Goal: Task Accomplishment & Management: Use online tool/utility

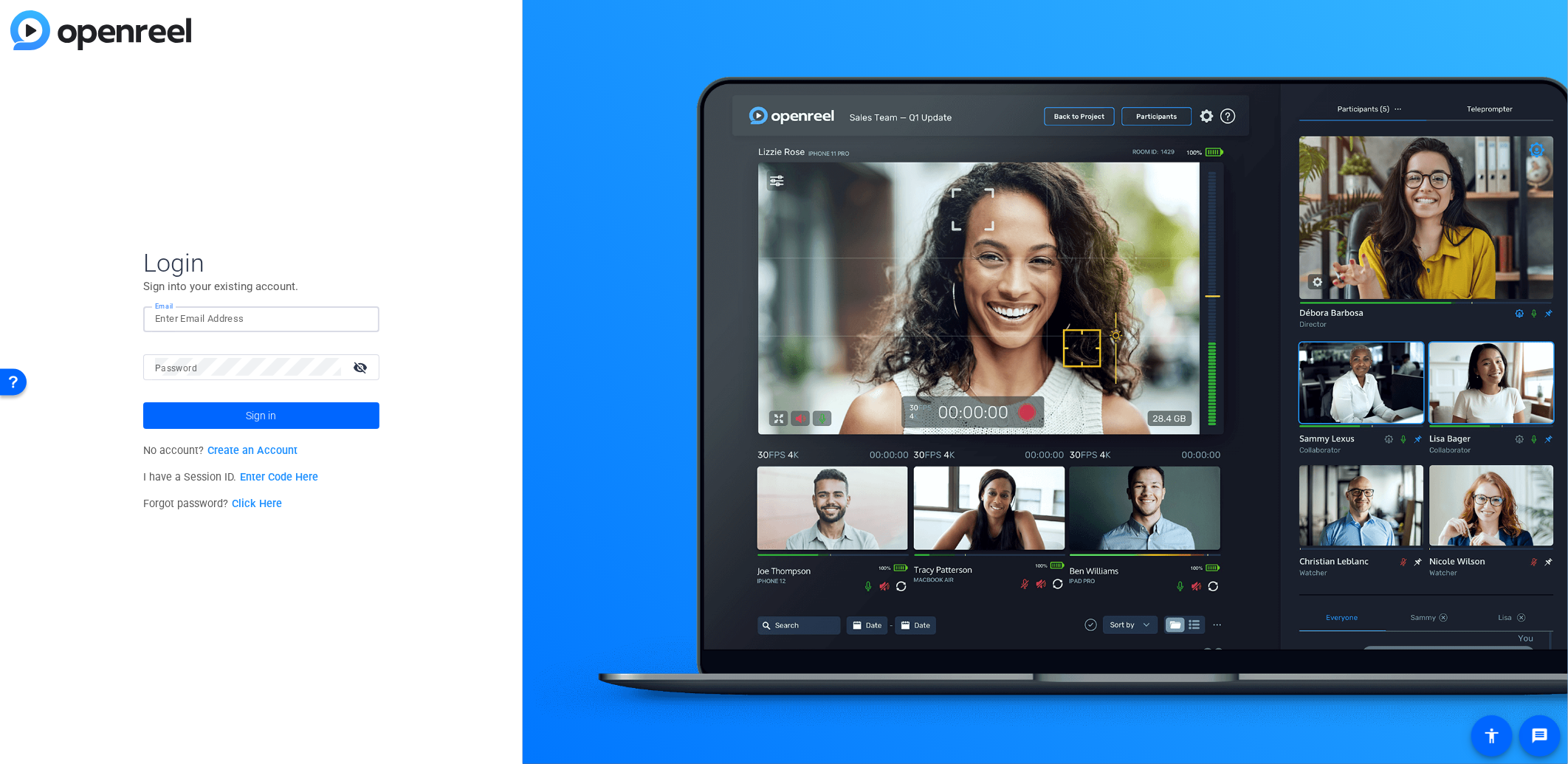
click at [293, 327] on input "Email" at bounding box center [261, 318] width 213 height 18
type input "jake.fortinsky@ig.ca"
click at [143, 402] on button "Sign in" at bounding box center [261, 415] width 237 height 27
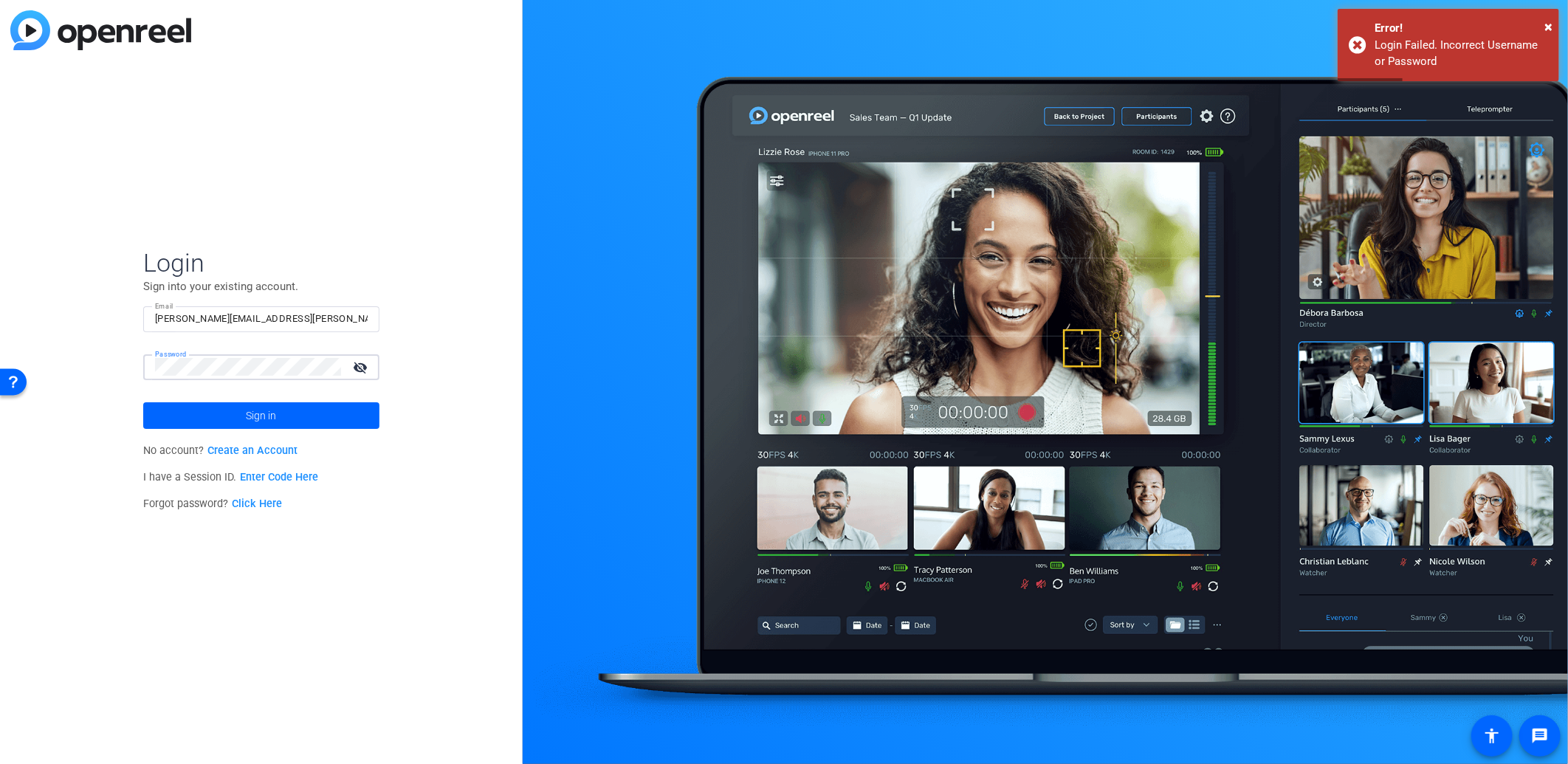
click at [143, 402] on button "Sign in" at bounding box center [261, 415] width 237 height 27
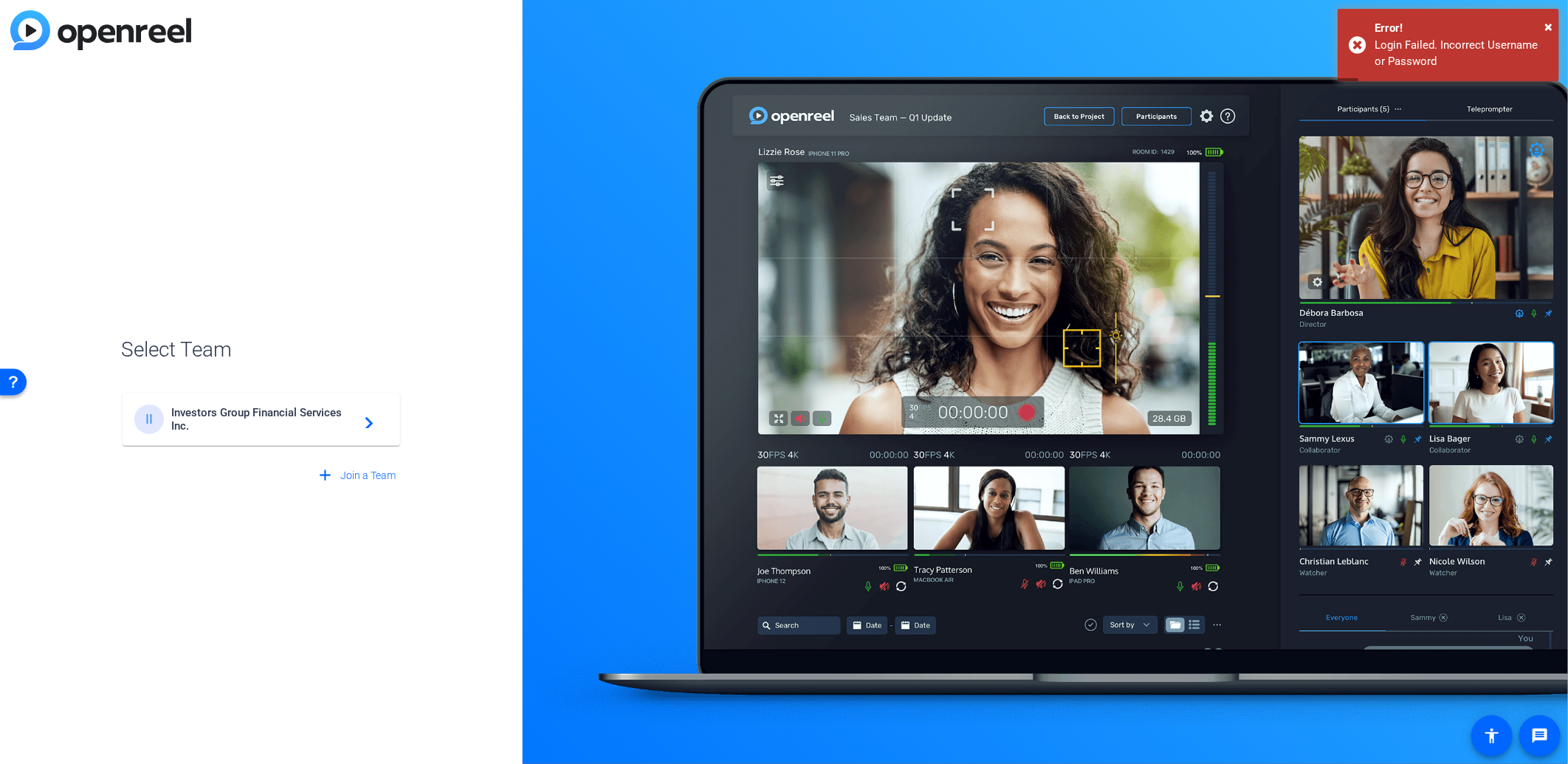
click at [266, 434] on div "II Investors Group Financial Services Inc. navigate_next" at bounding box center [261, 419] width 254 height 30
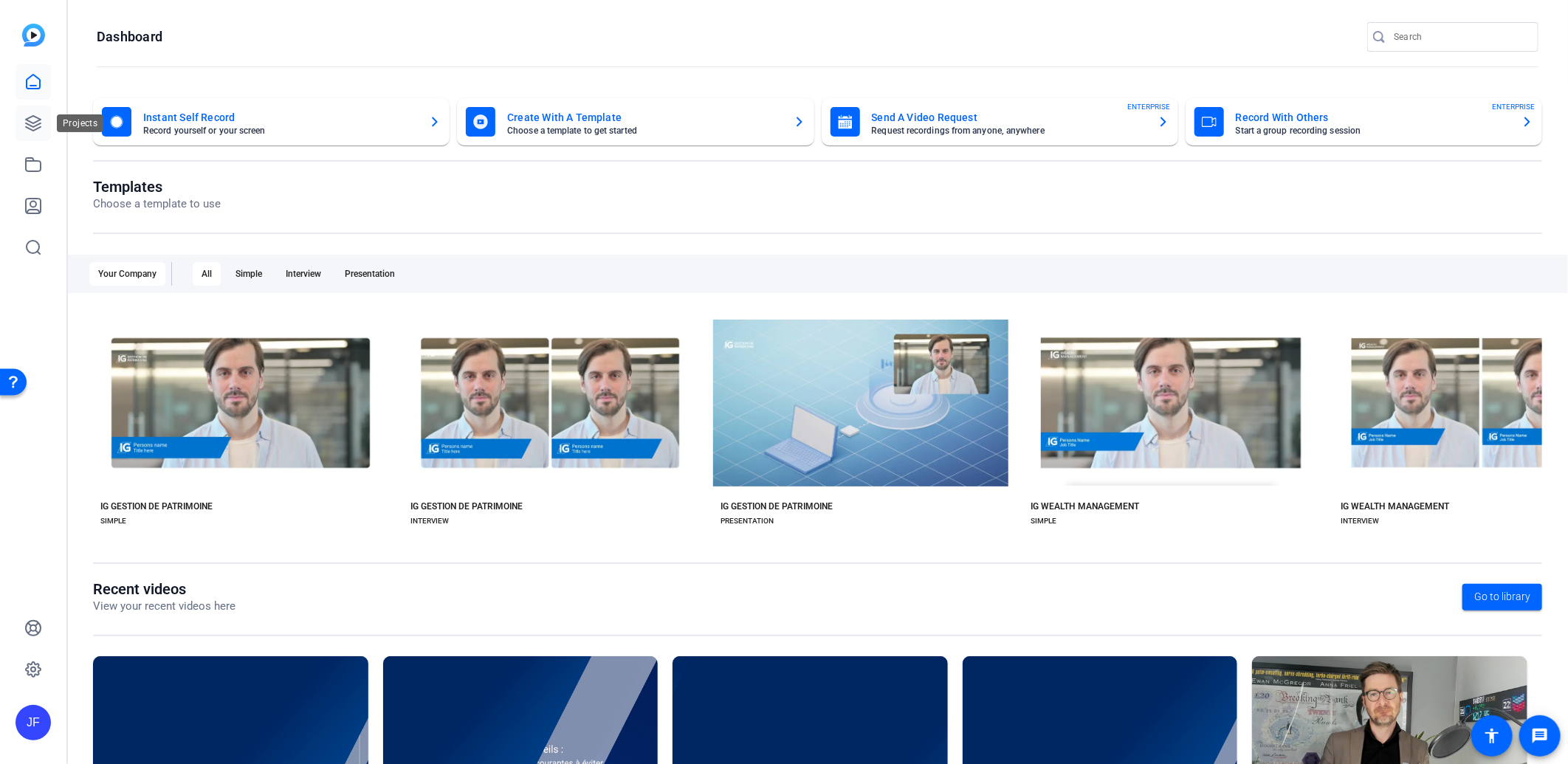
click at [36, 121] on icon at bounding box center [33, 123] width 15 height 15
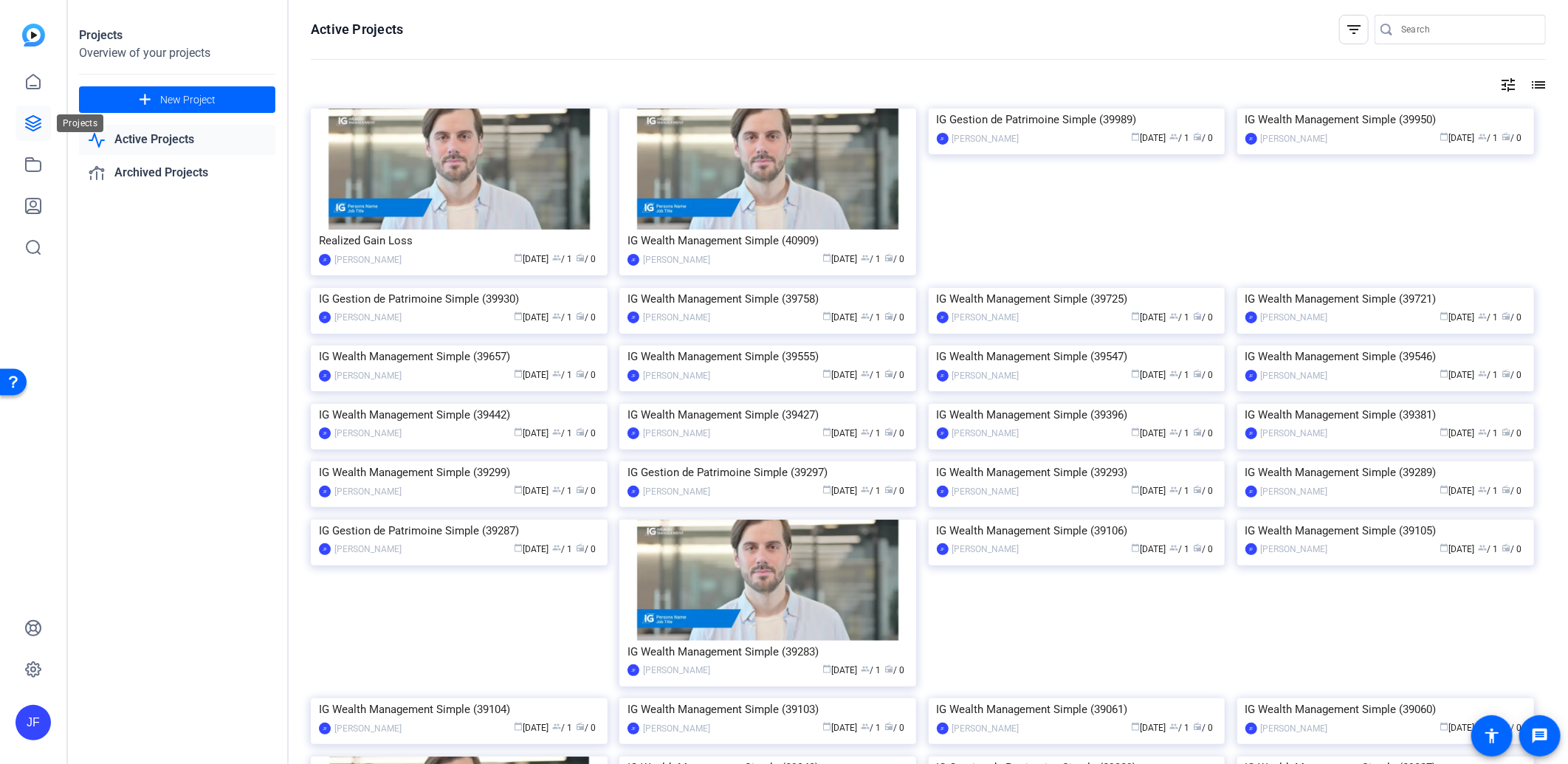
click at [30, 119] on icon at bounding box center [34, 123] width 18 height 18
click at [19, 84] on link at bounding box center [34, 82] width 36 height 35
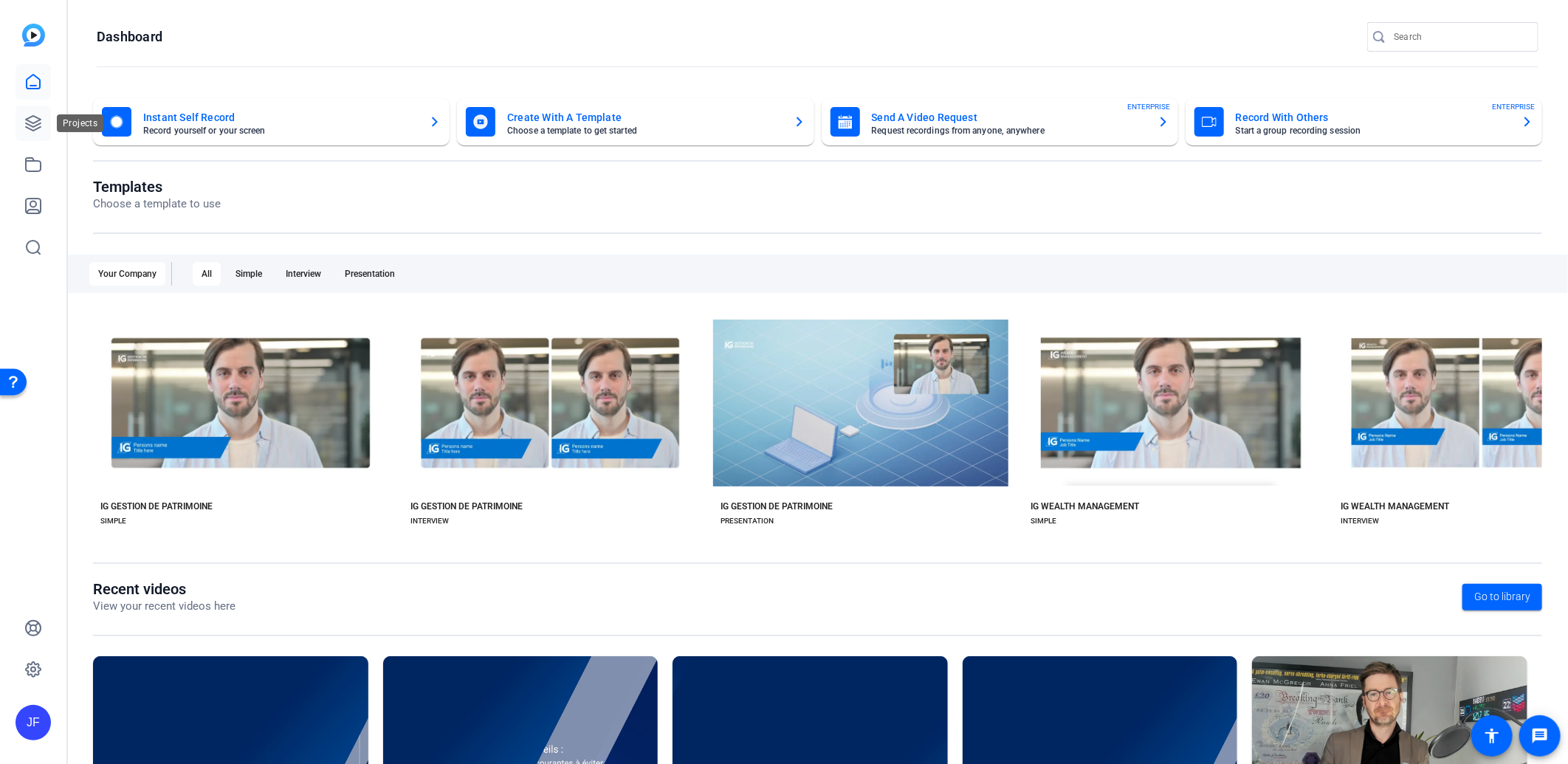
click at [33, 129] on icon at bounding box center [33, 123] width 15 height 15
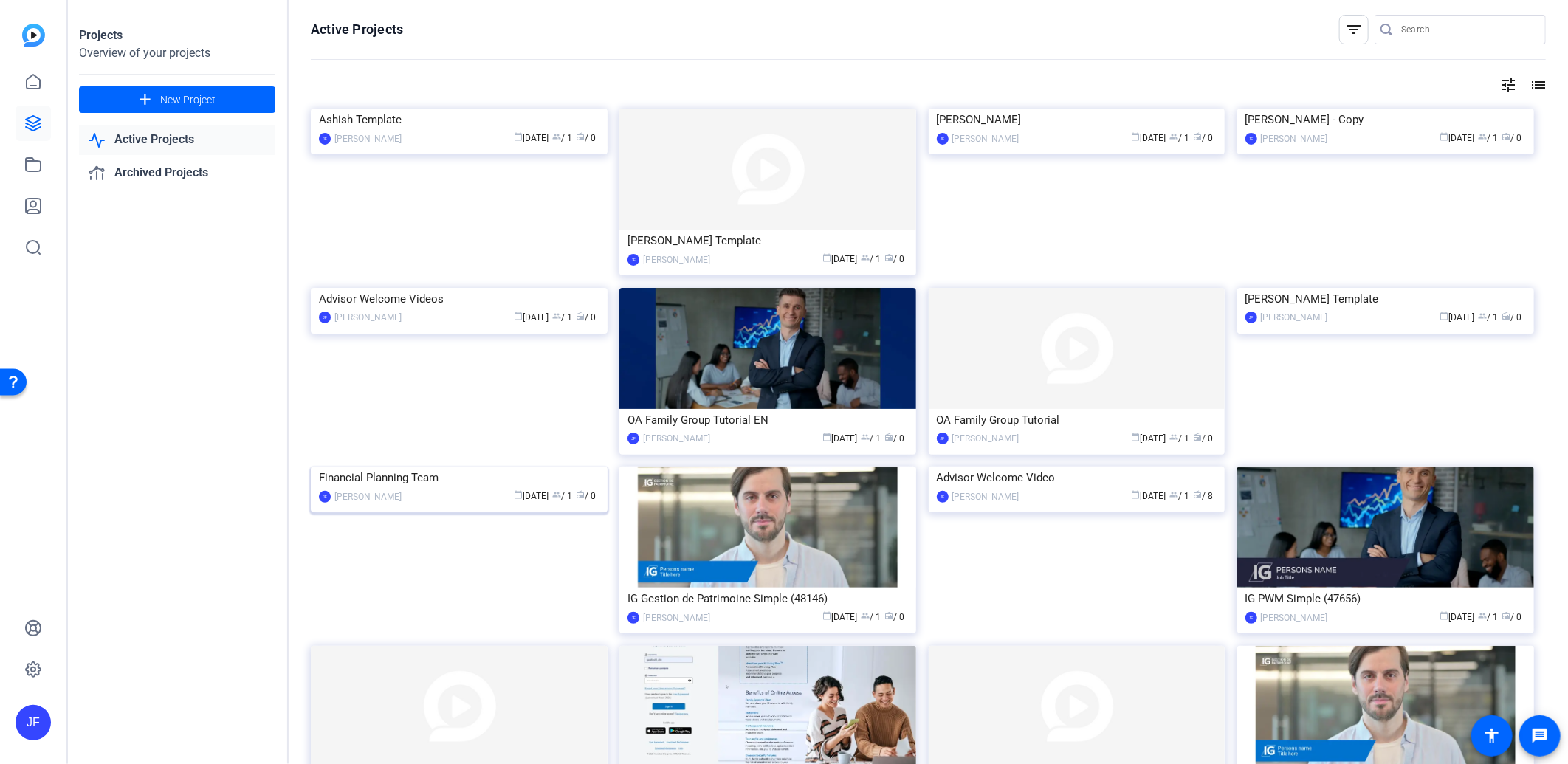
click at [418, 466] on img at bounding box center [459, 466] width 297 height 0
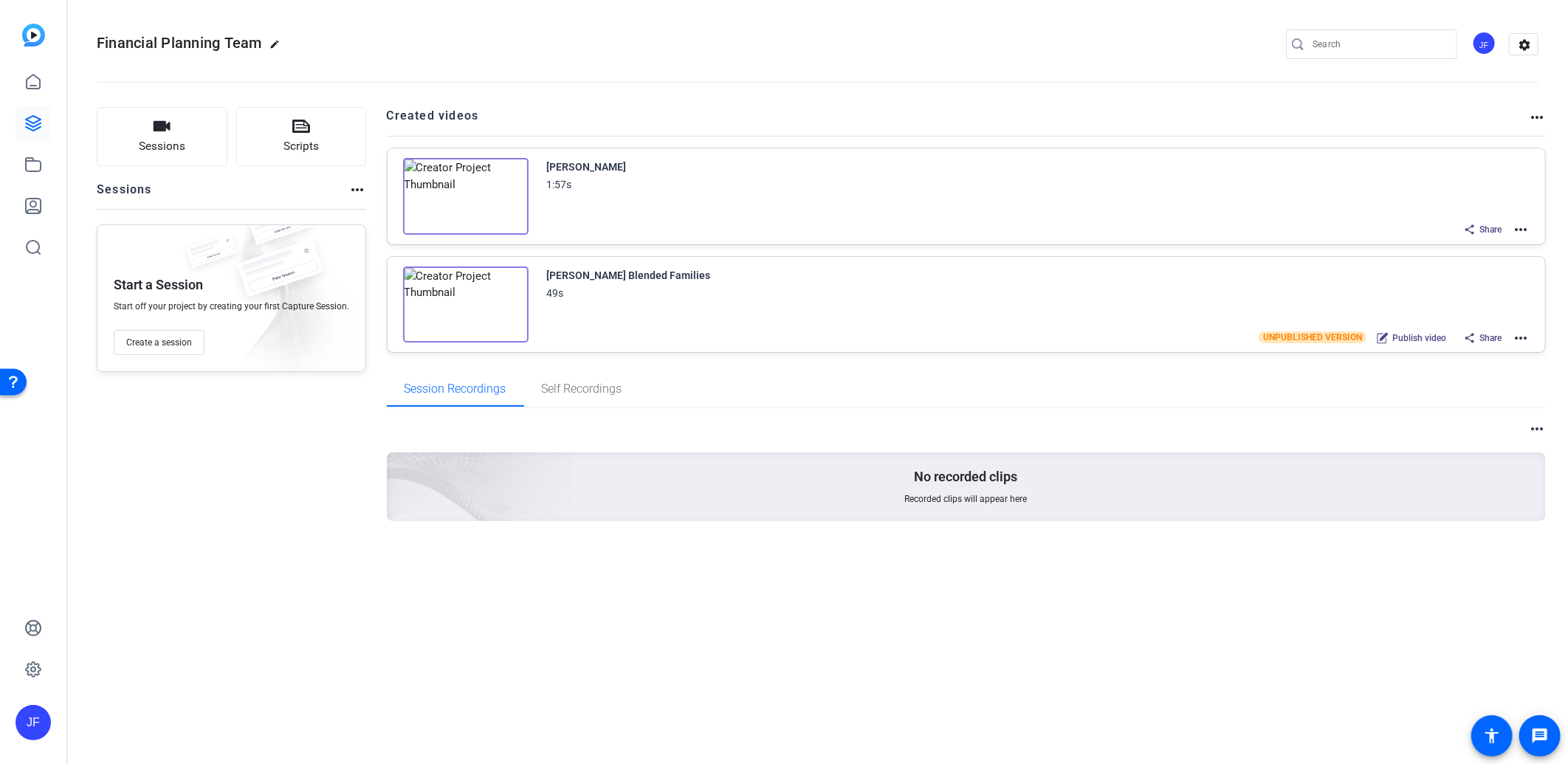
click at [749, 173] on div "Aurele French 1:57s" at bounding box center [1038, 175] width 983 height 35
click at [1517, 231] on mat-icon "more_horiz" at bounding box center [1522, 230] width 18 height 18
click at [1457, 242] on span "Edit in Creator" at bounding box center [1467, 246] width 103 height 18
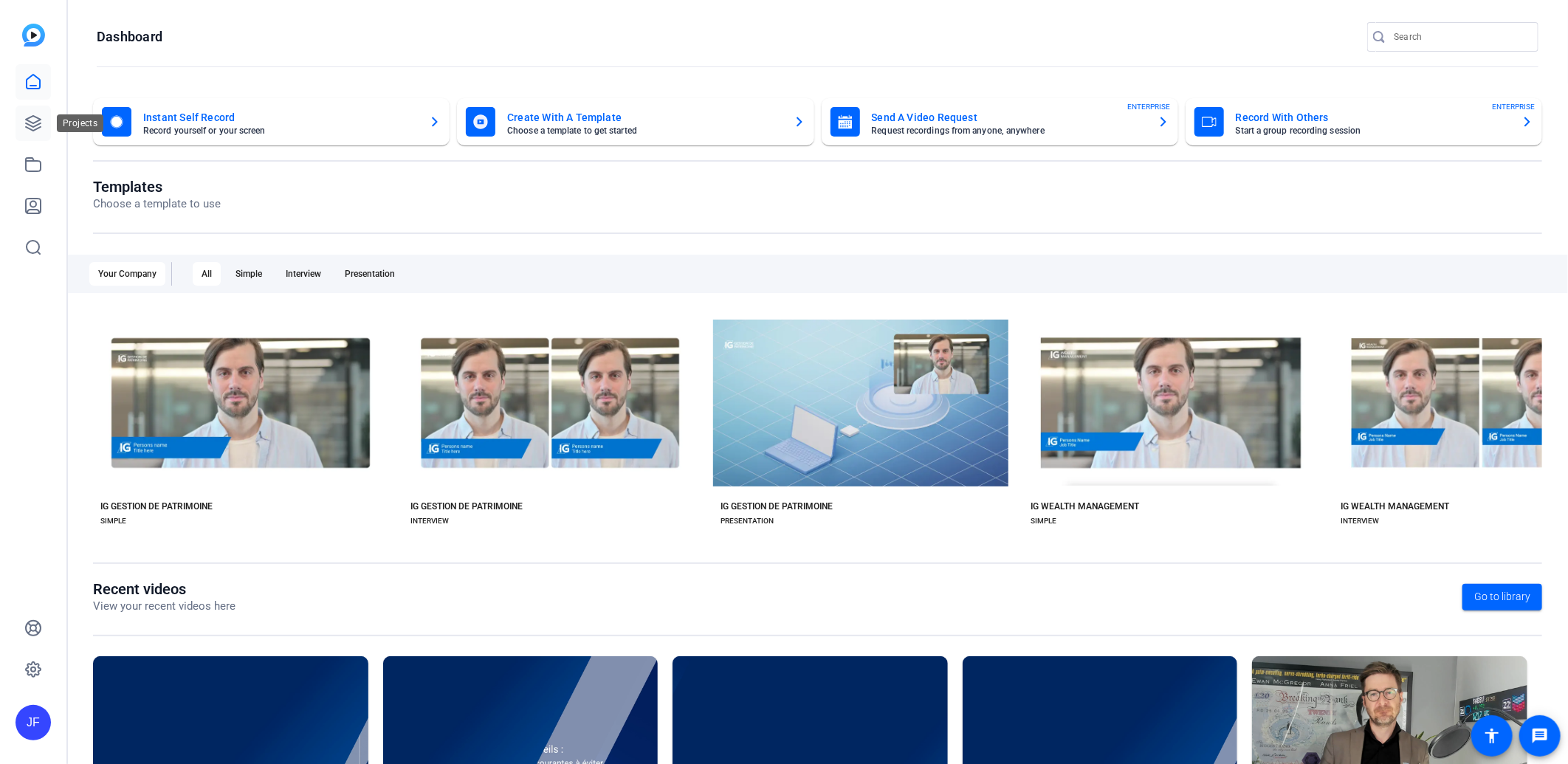
click at [36, 122] on icon at bounding box center [34, 123] width 18 height 18
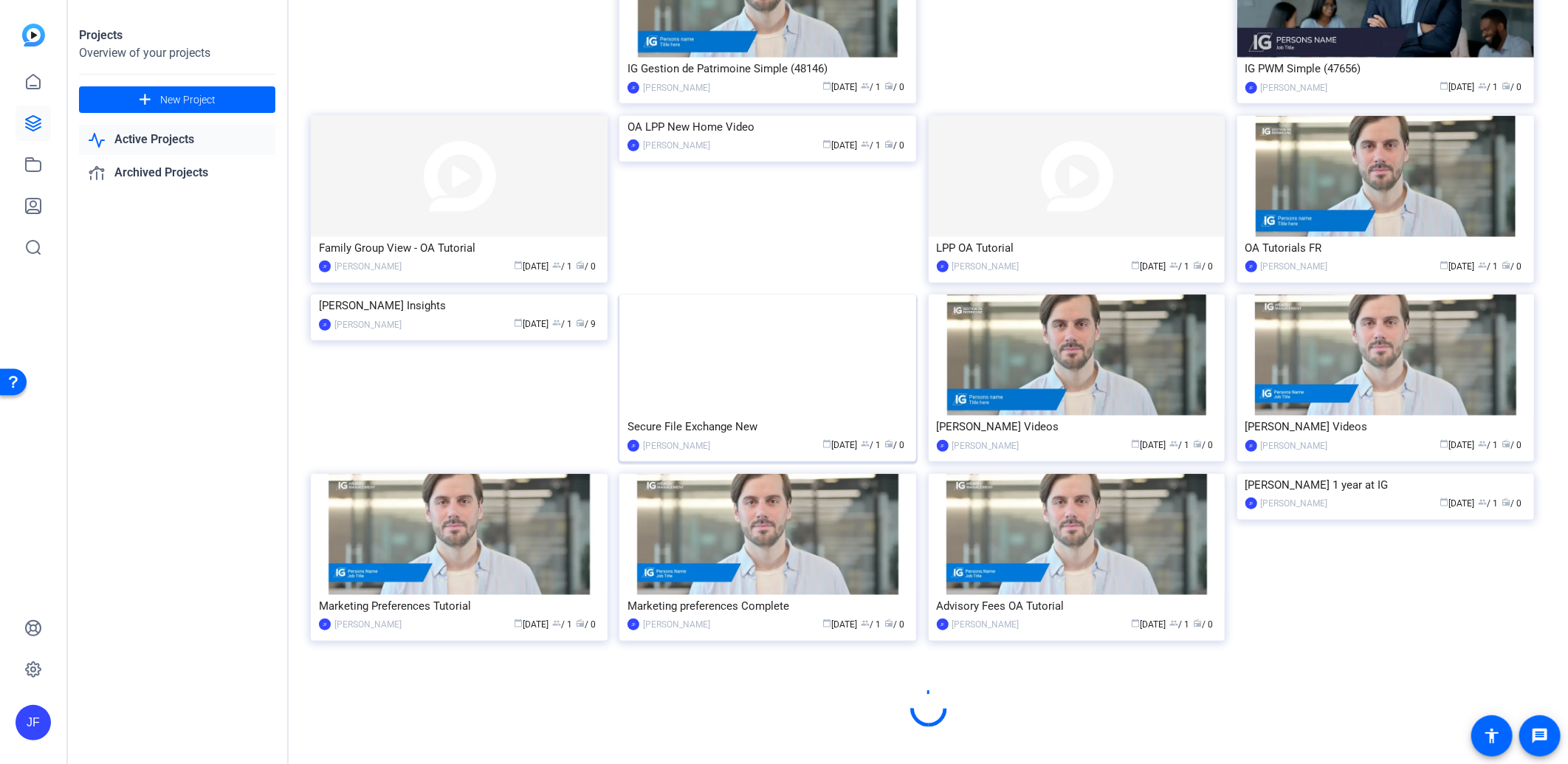
scroll to position [488, 0]
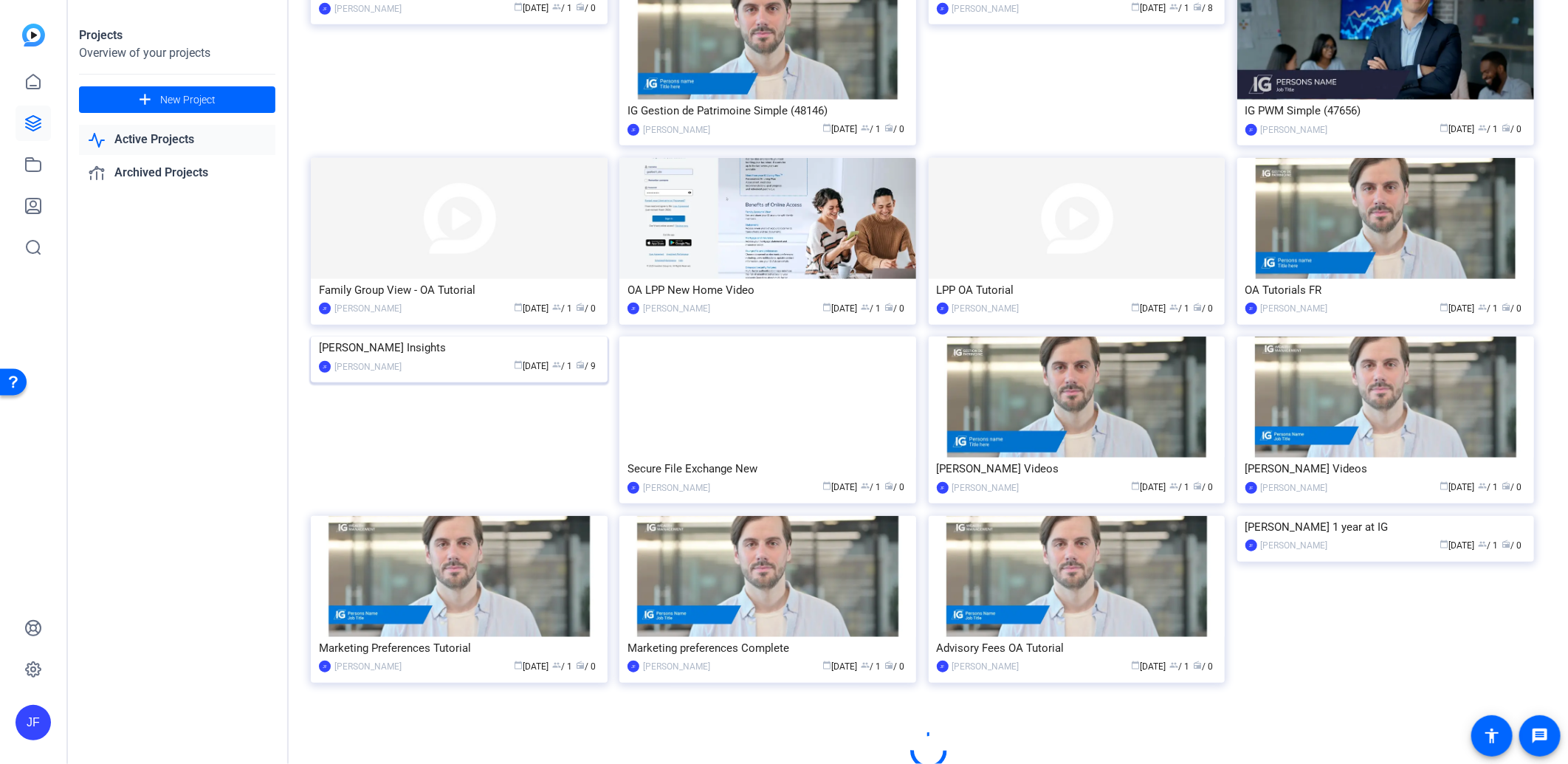
click at [513, 336] on img at bounding box center [459, 336] width 297 height 0
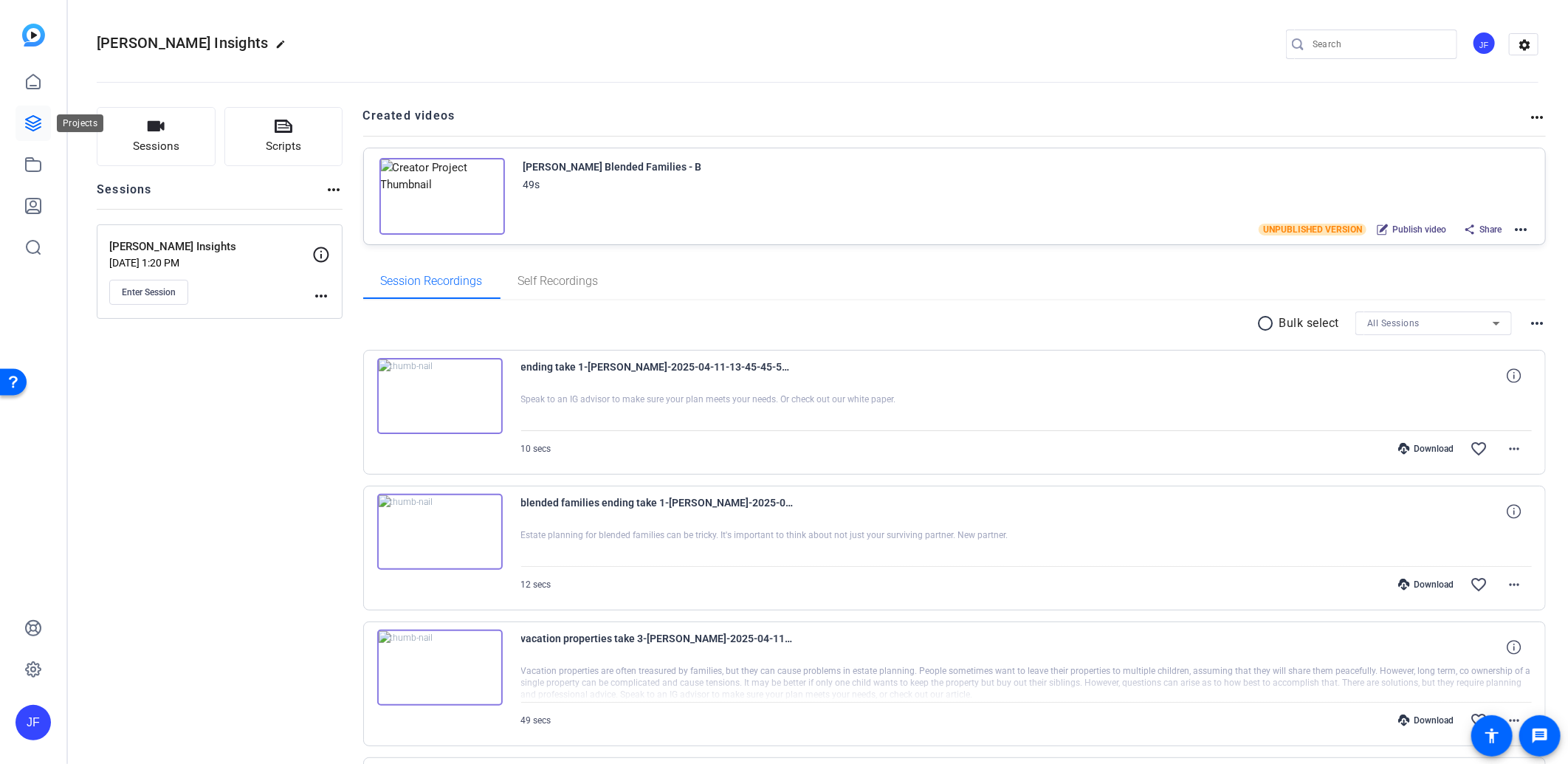
click at [27, 118] on icon at bounding box center [33, 123] width 15 height 15
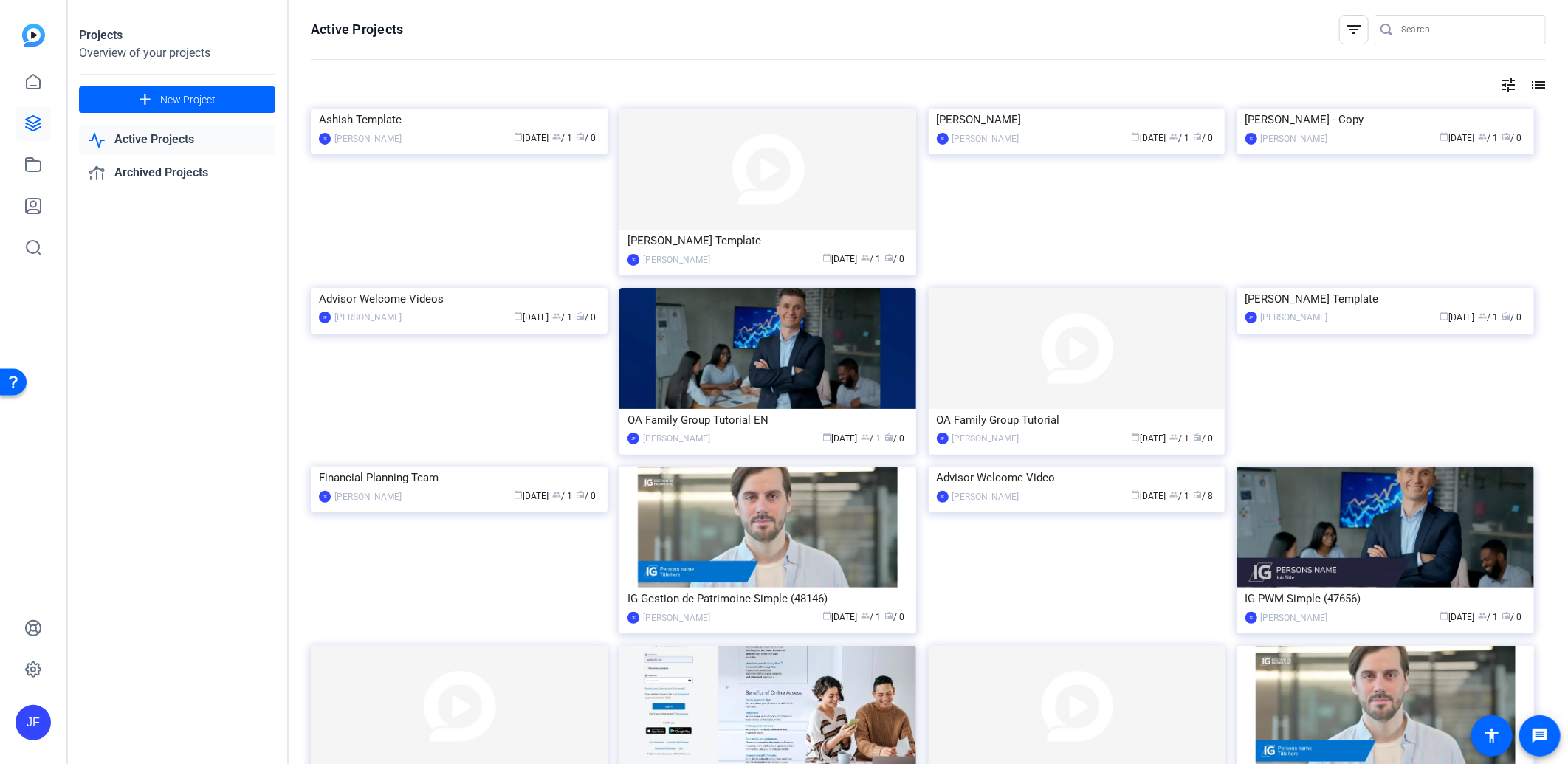
click at [1415, 38] on div at bounding box center [1467, 30] width 133 height 30
type input "[PERSON_NAME]"
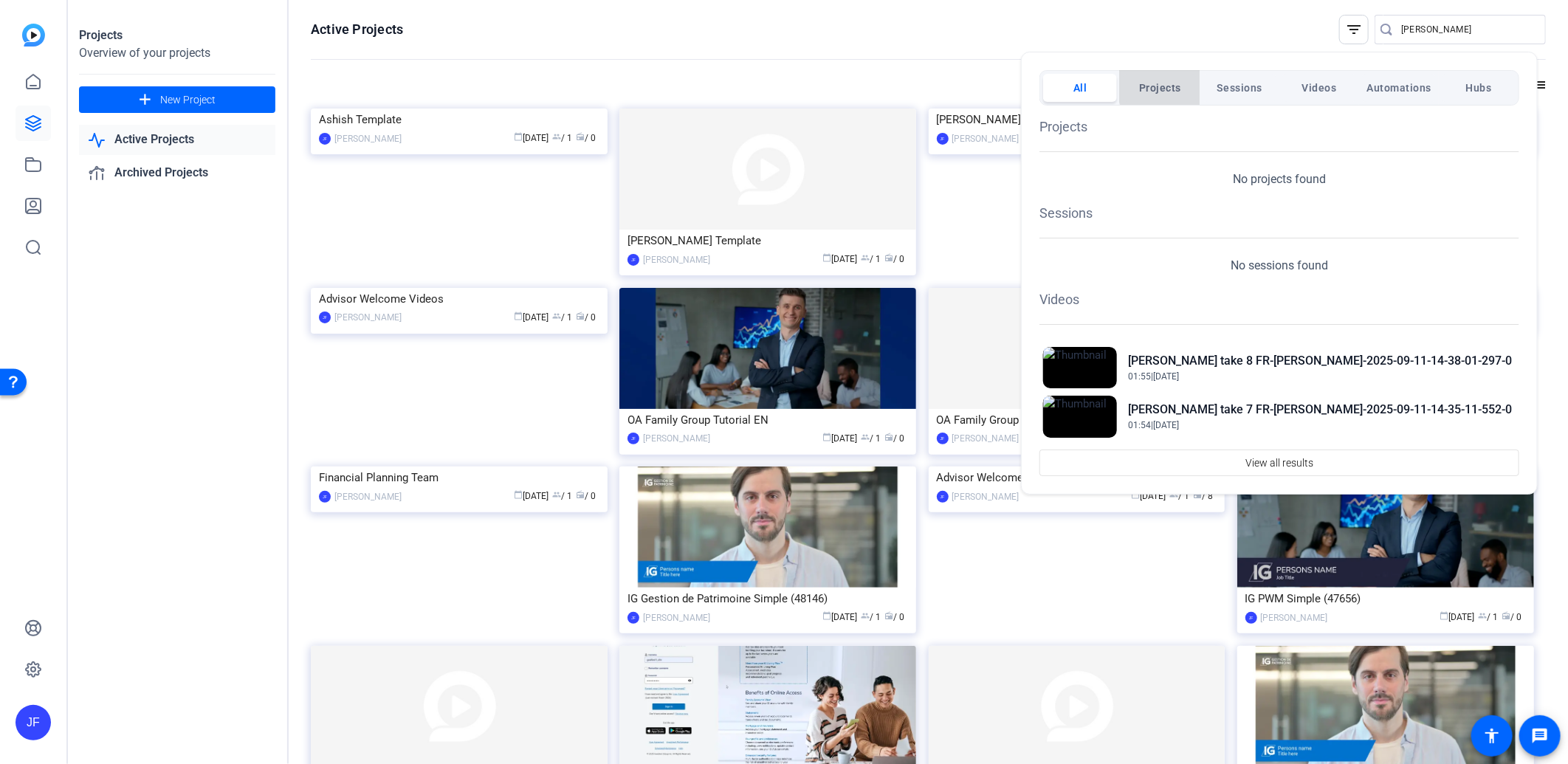
click at [1167, 86] on span "Projects" at bounding box center [1160, 88] width 42 height 27
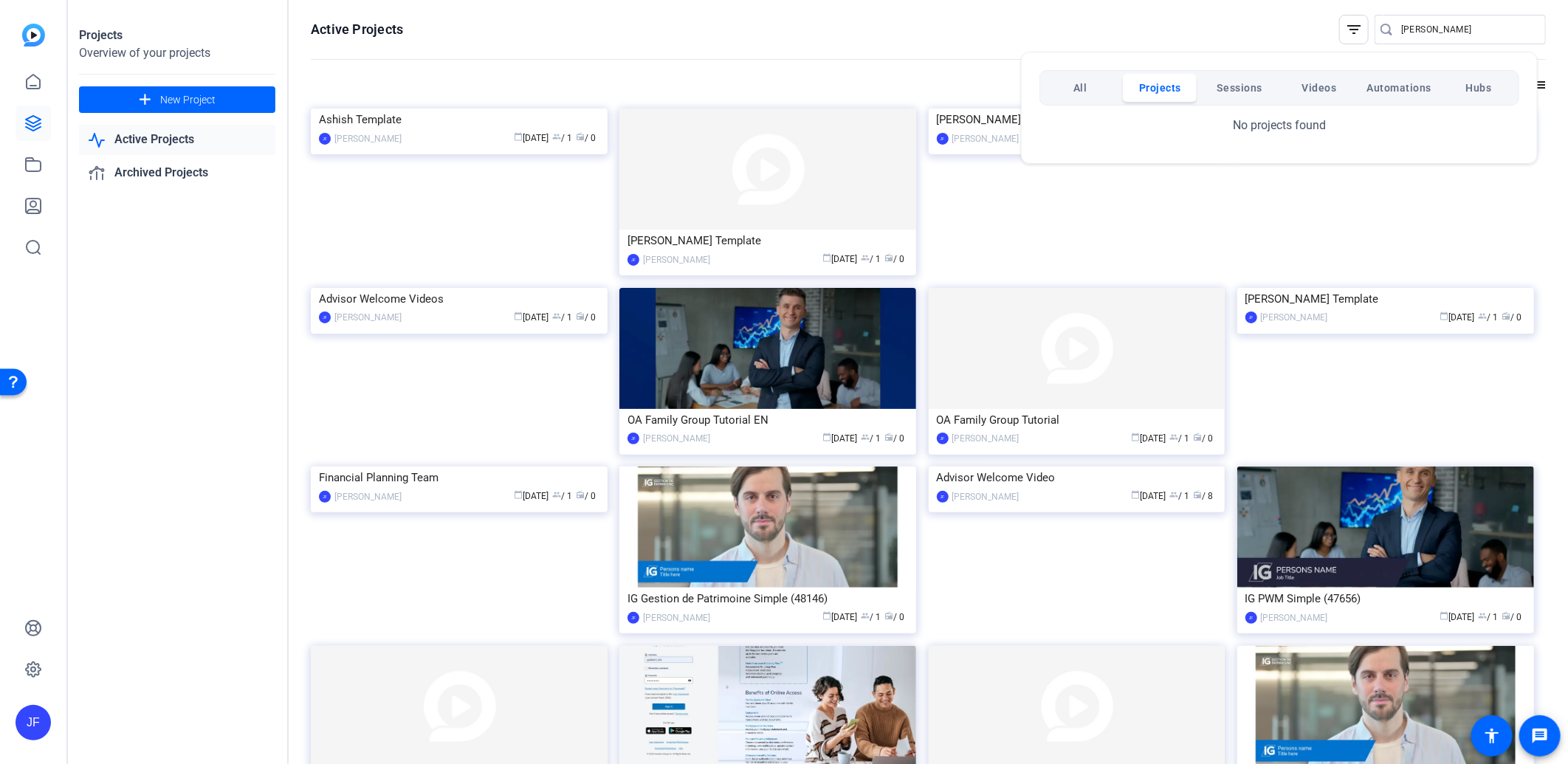
click at [508, 524] on div at bounding box center [784, 382] width 1568 height 764
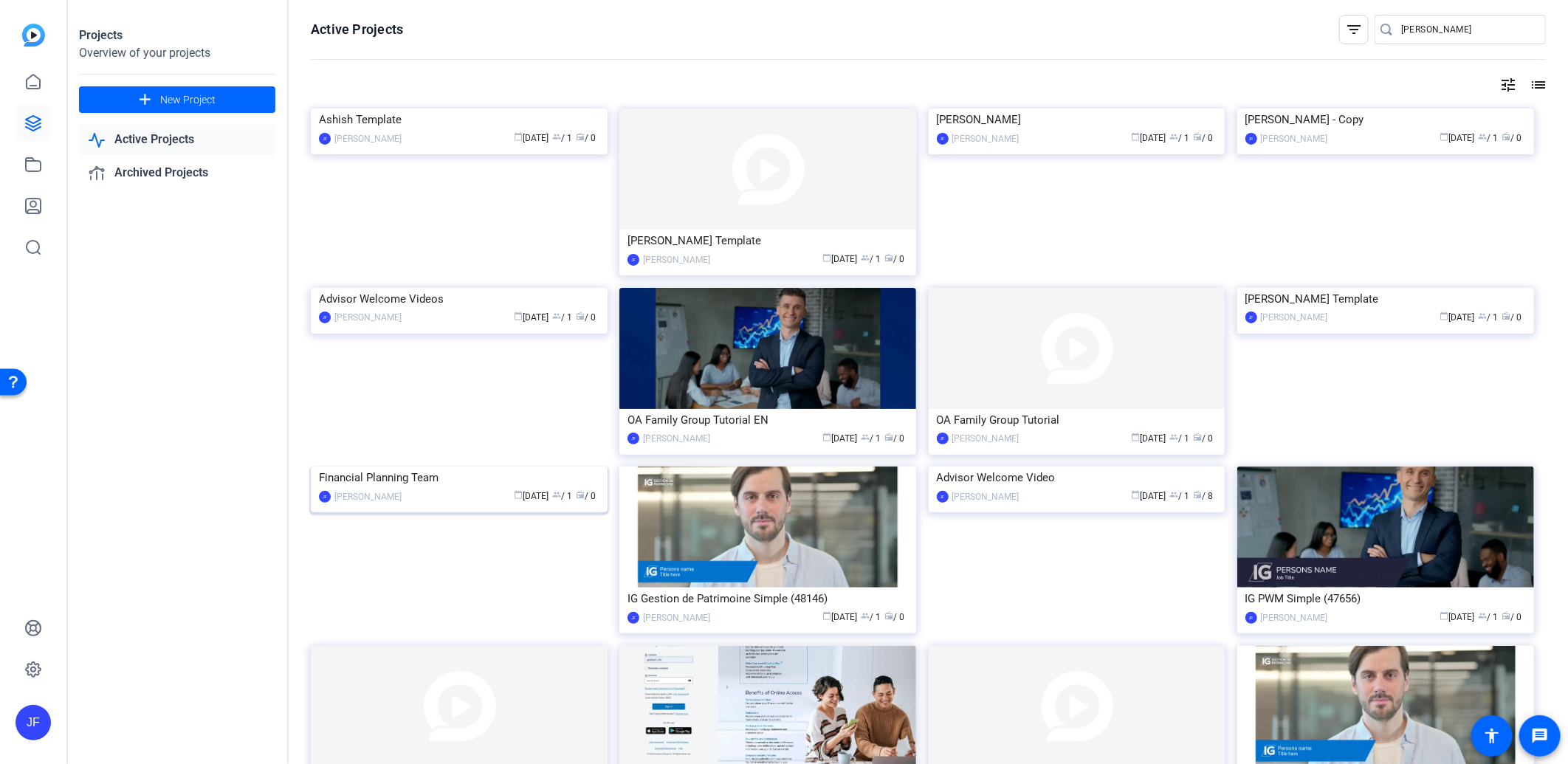
click at [470, 466] on img at bounding box center [459, 466] width 297 height 0
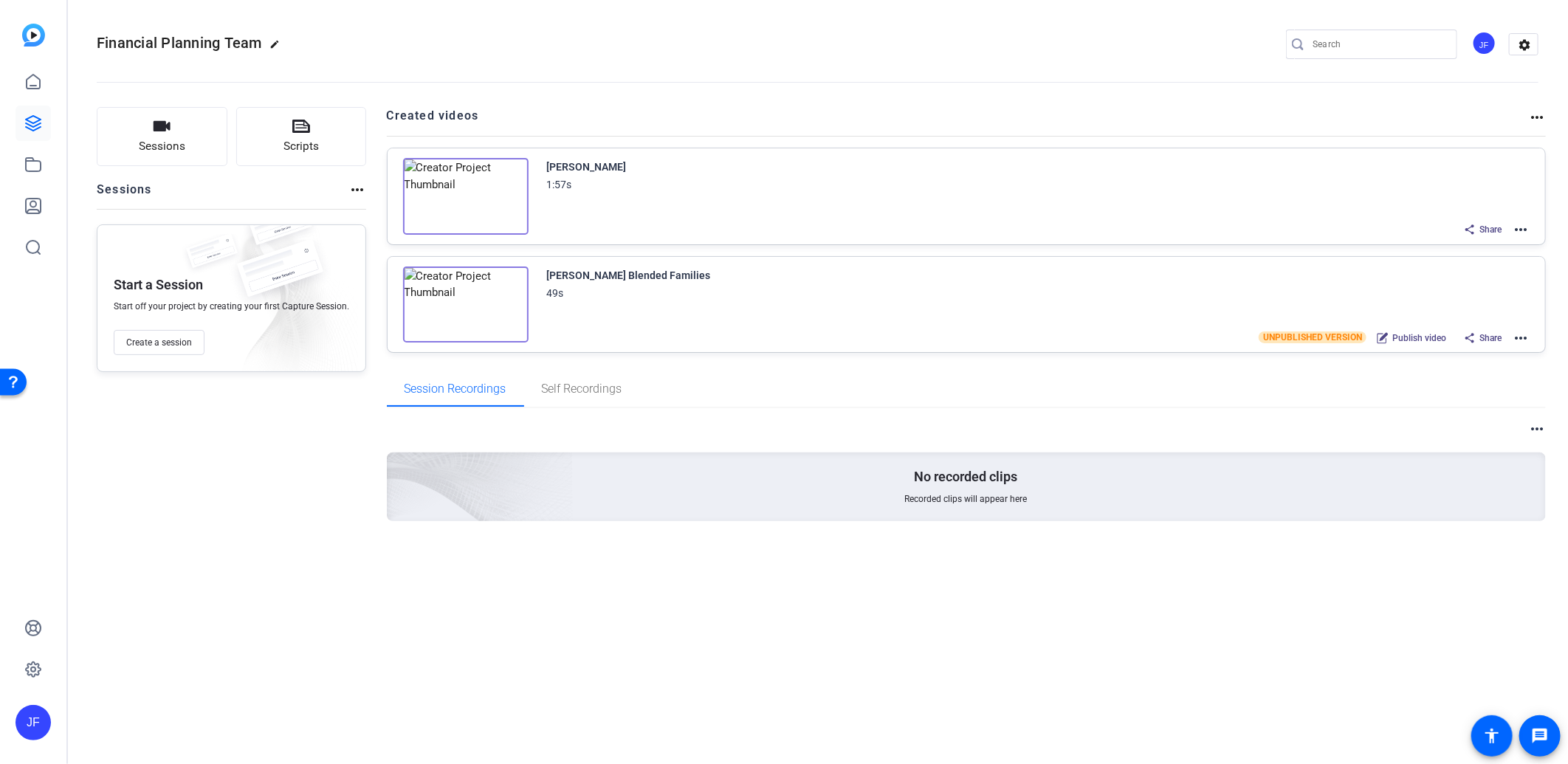
click at [1520, 335] on mat-icon "more_horiz" at bounding box center [1522, 338] width 18 height 18
click at [1451, 353] on span "Edit in Creator" at bounding box center [1467, 354] width 103 height 18
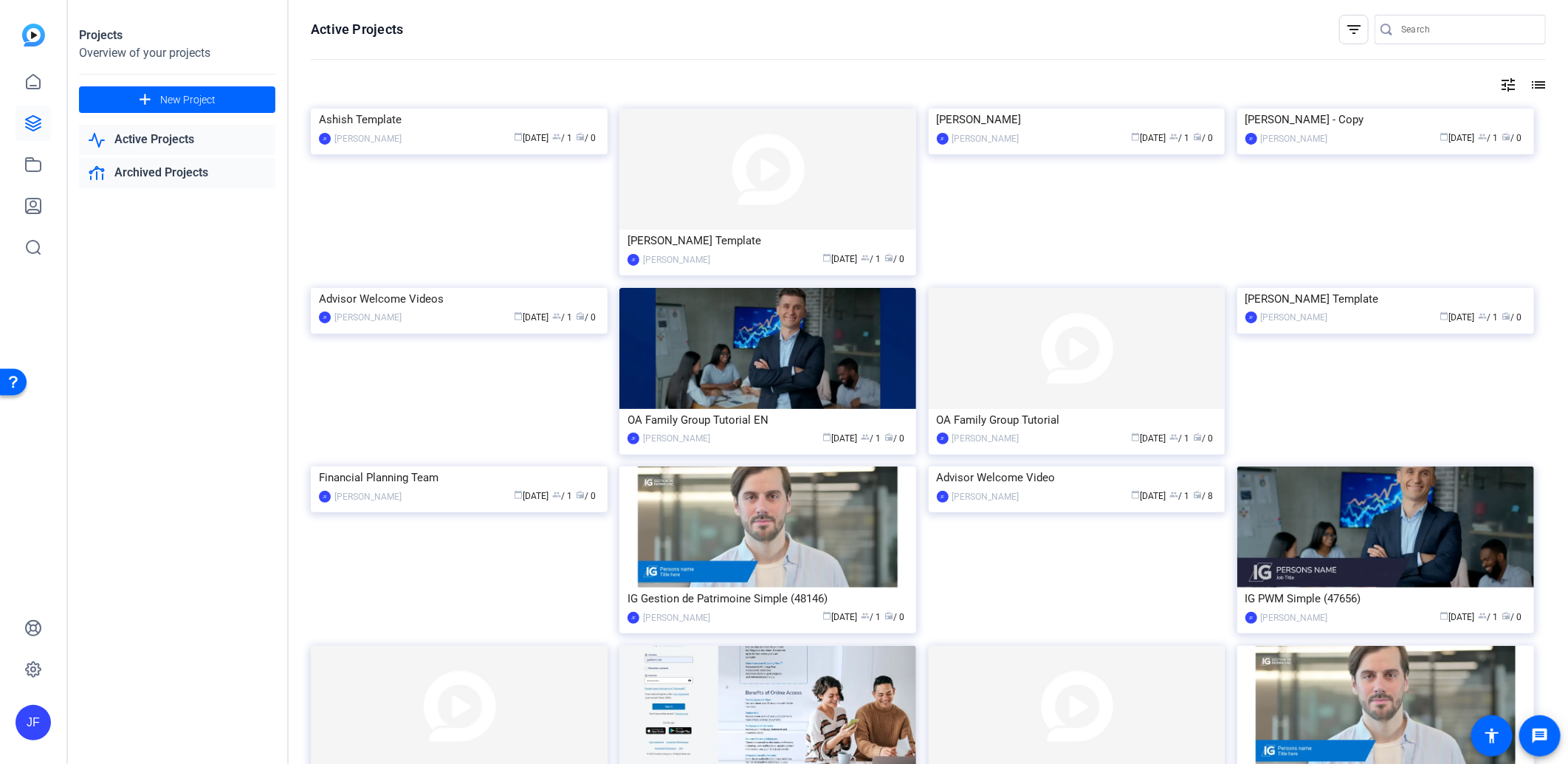
click at [187, 180] on link "Archived Projects" at bounding box center [177, 173] width 196 height 31
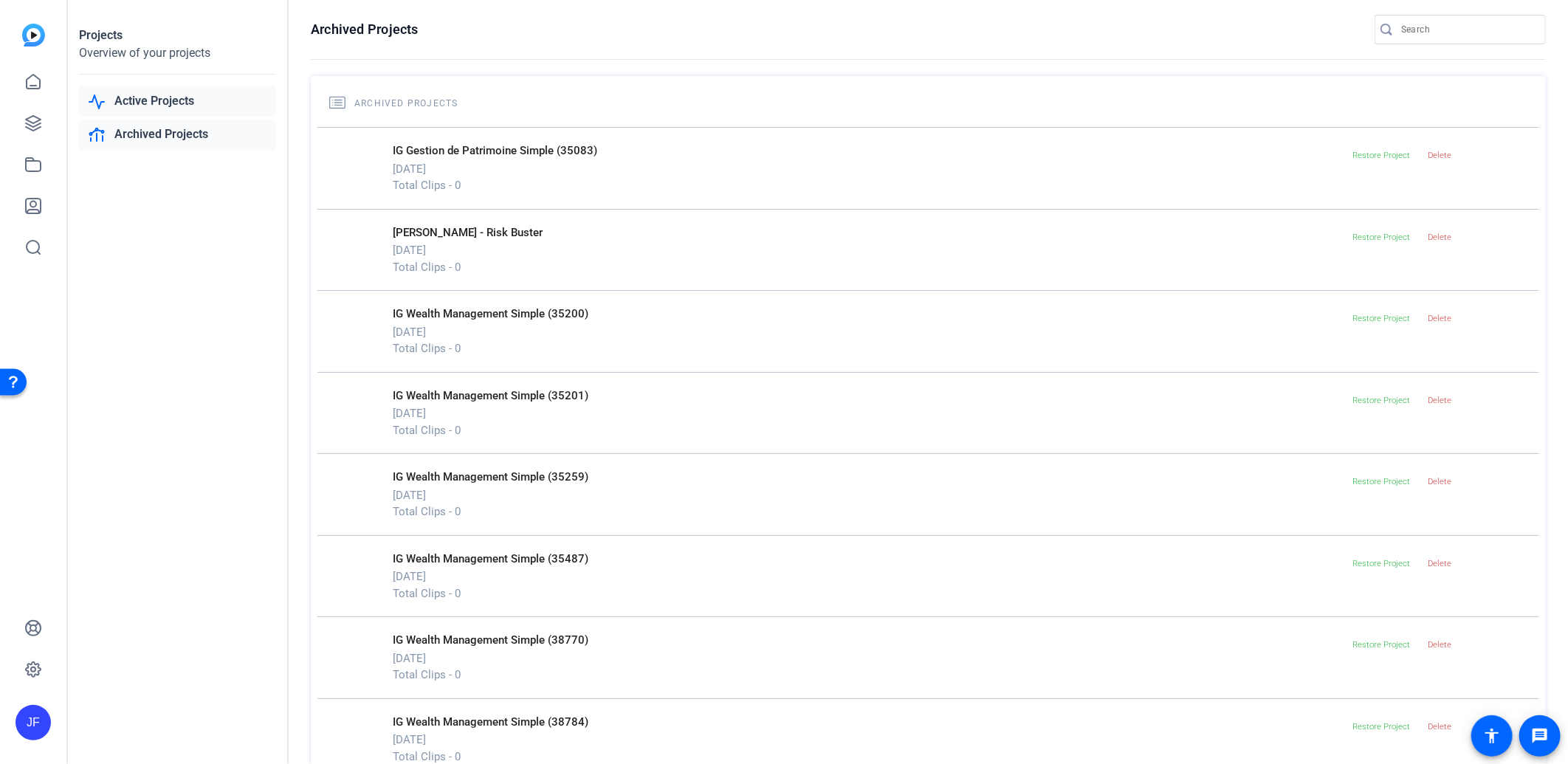
click at [185, 101] on link "Active Projects" at bounding box center [177, 102] width 196 height 31
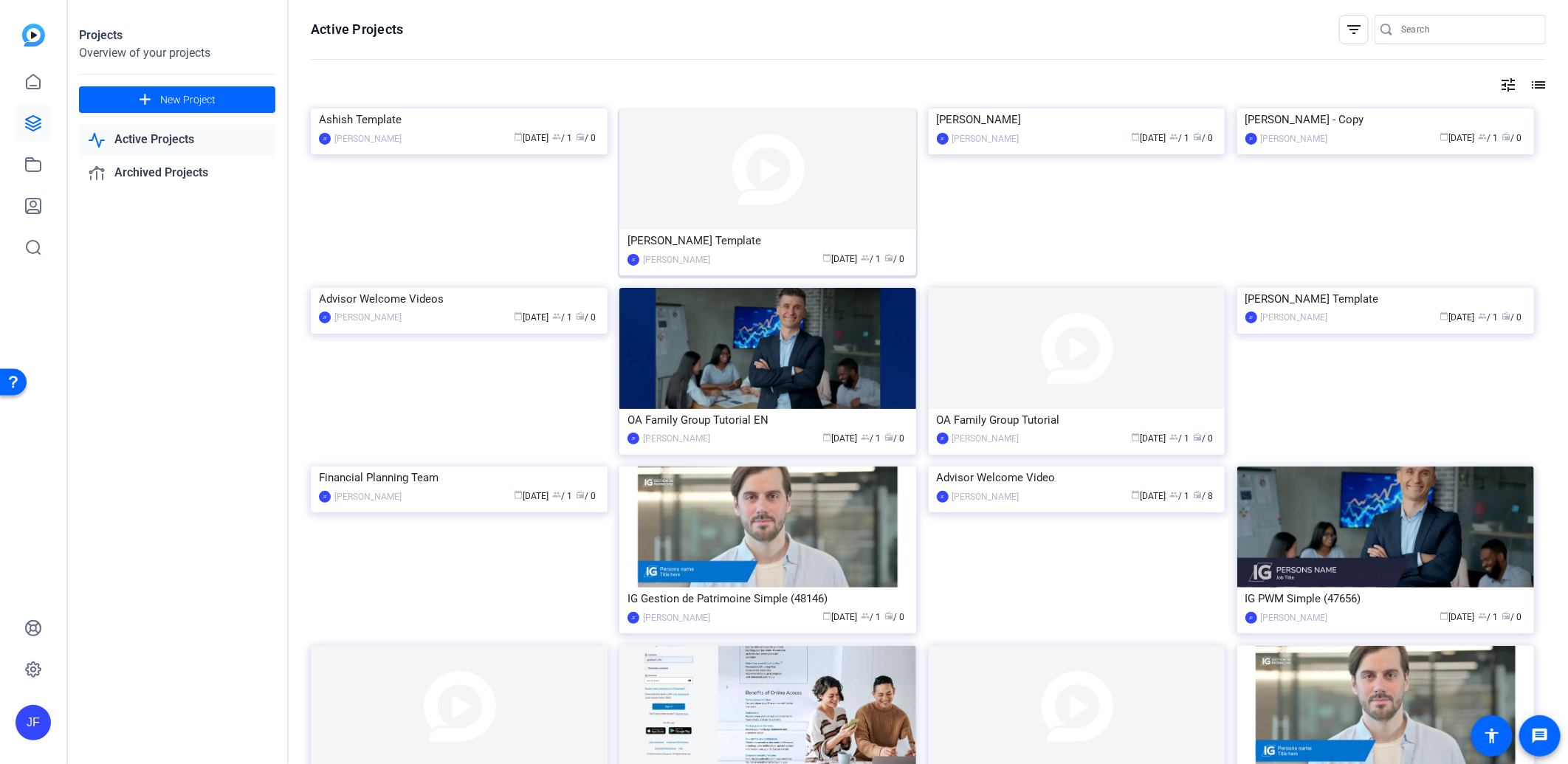
click at [759, 192] on img at bounding box center [767, 169] width 297 height 121
click at [757, 245] on div "[PERSON_NAME] Template" at bounding box center [767, 241] width 281 height 22
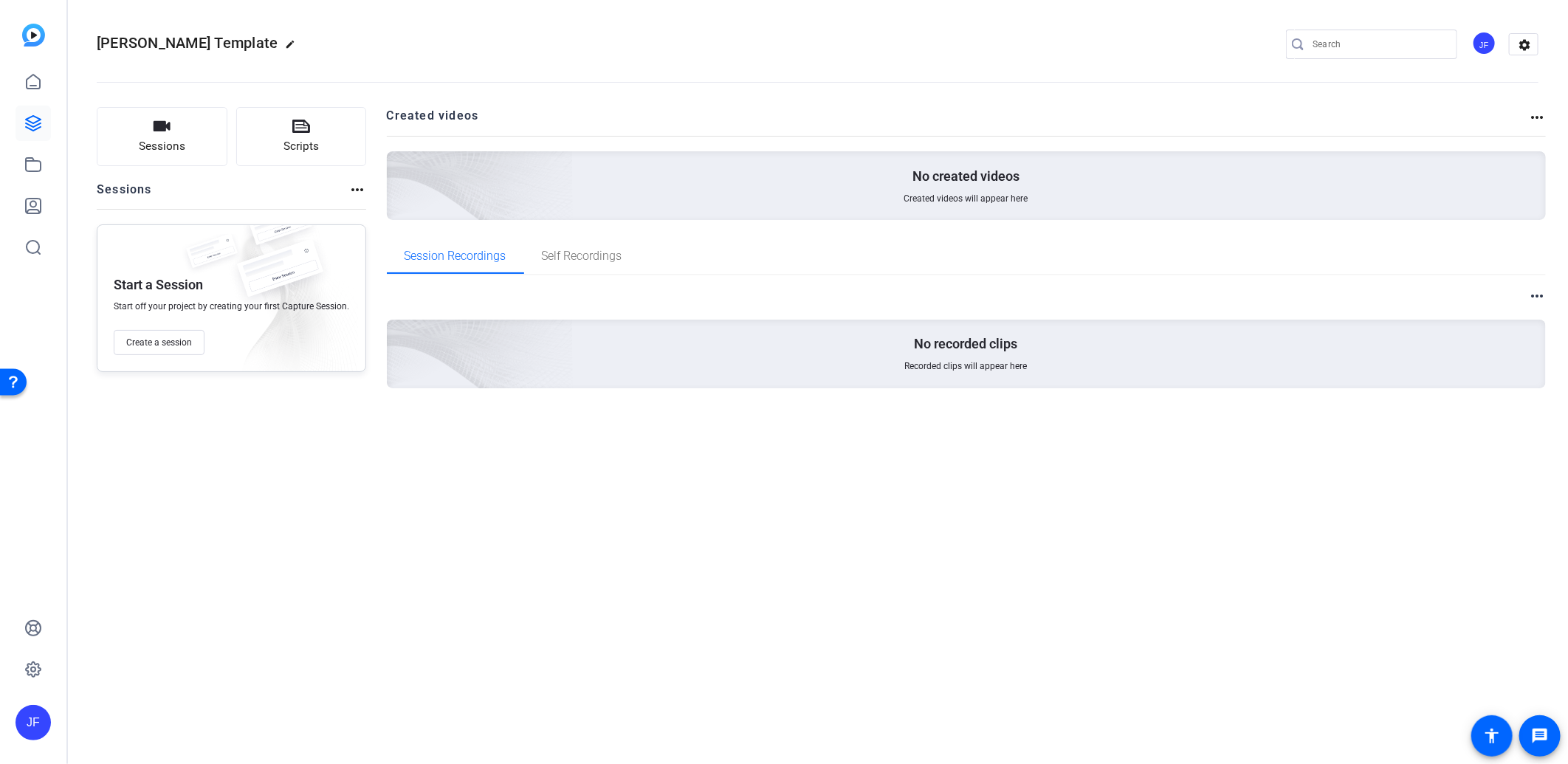
click at [1539, 112] on mat-icon "more_horiz" at bounding box center [1537, 117] width 18 height 18
click at [1540, 296] on div at bounding box center [784, 382] width 1568 height 764
click at [1540, 293] on mat-icon "more_horiz" at bounding box center [1537, 296] width 18 height 18
click at [1445, 94] on div at bounding box center [784, 382] width 1568 height 764
click at [351, 189] on mat-icon "more_horiz" at bounding box center [357, 189] width 18 height 18
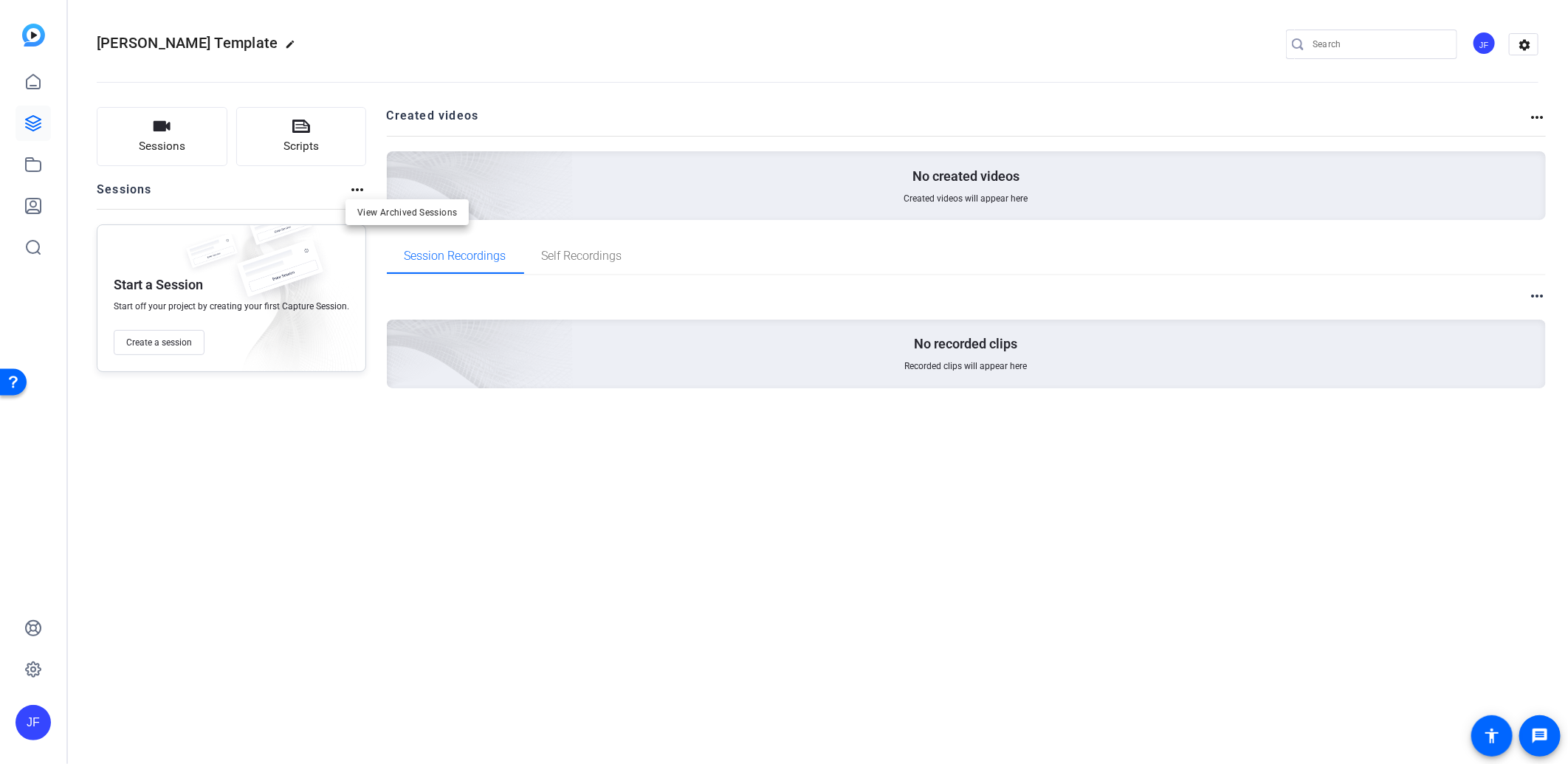
click at [390, 42] on div at bounding box center [784, 382] width 1568 height 764
click at [1523, 44] on mat-icon "settings" at bounding box center [1525, 44] width 30 height 22
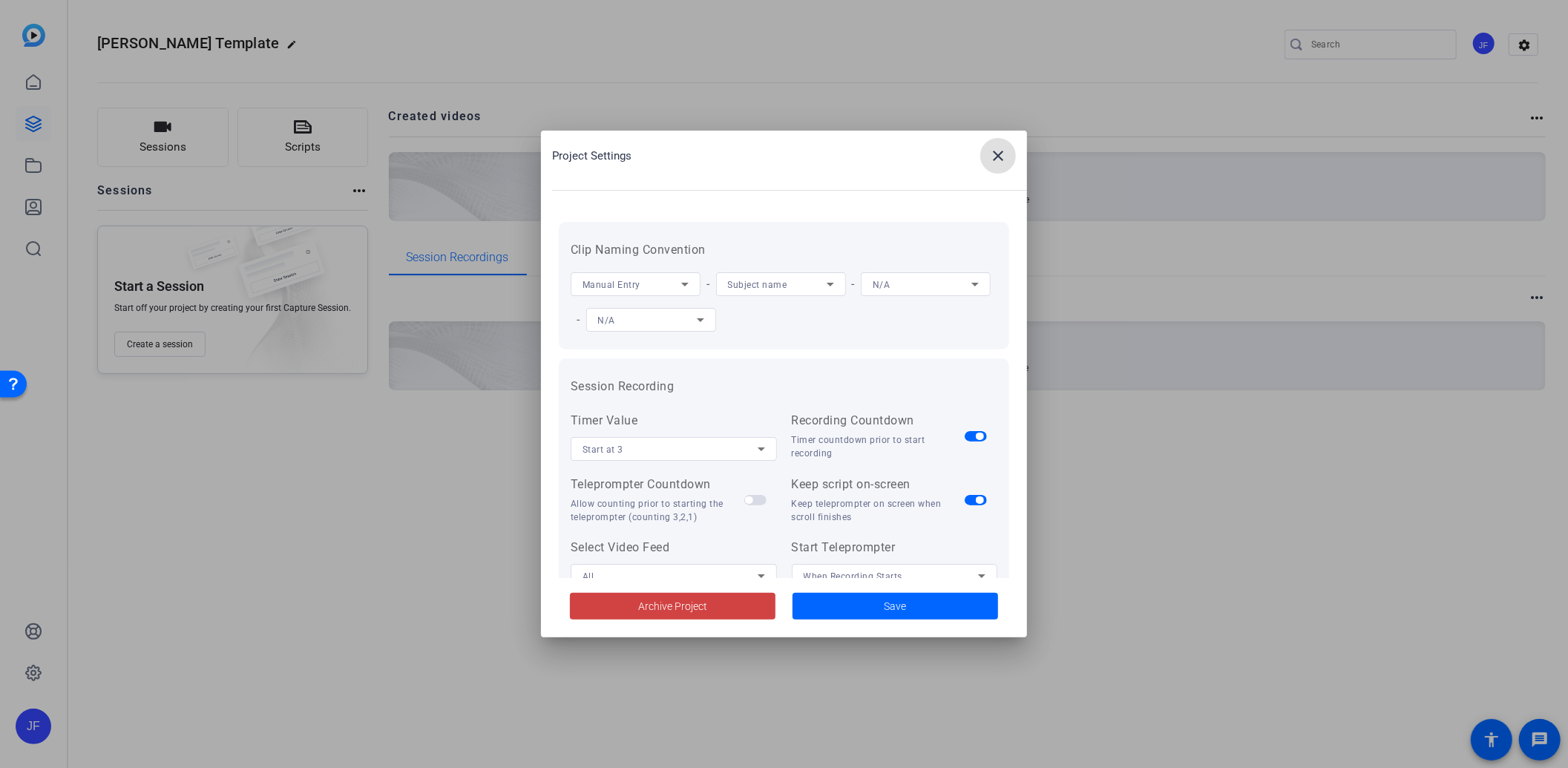
click at [1004, 154] on mat-icon "close" at bounding box center [998, 156] width 18 height 18
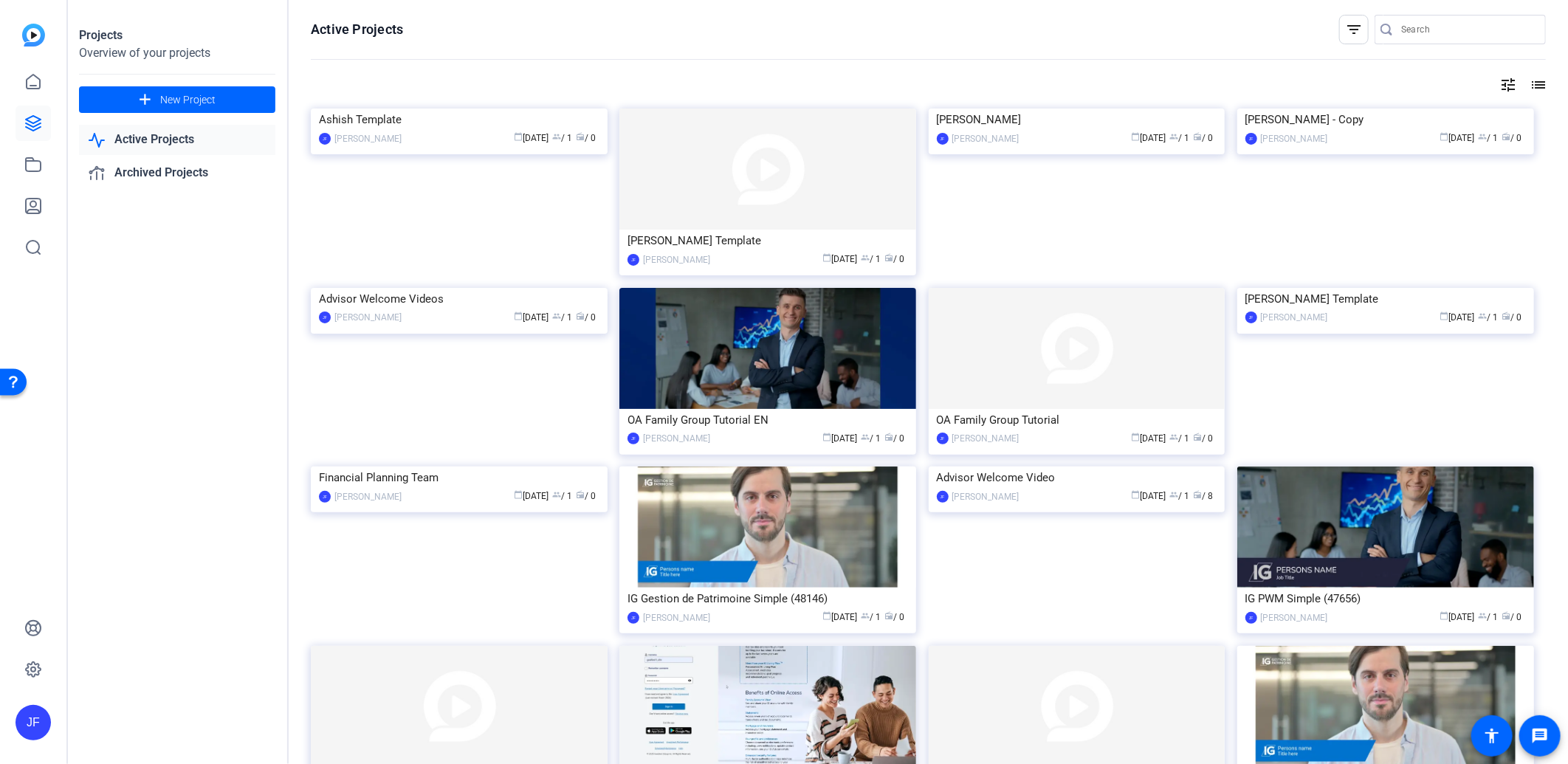
click at [1529, 83] on mat-icon "list" at bounding box center [1537, 85] width 18 height 18
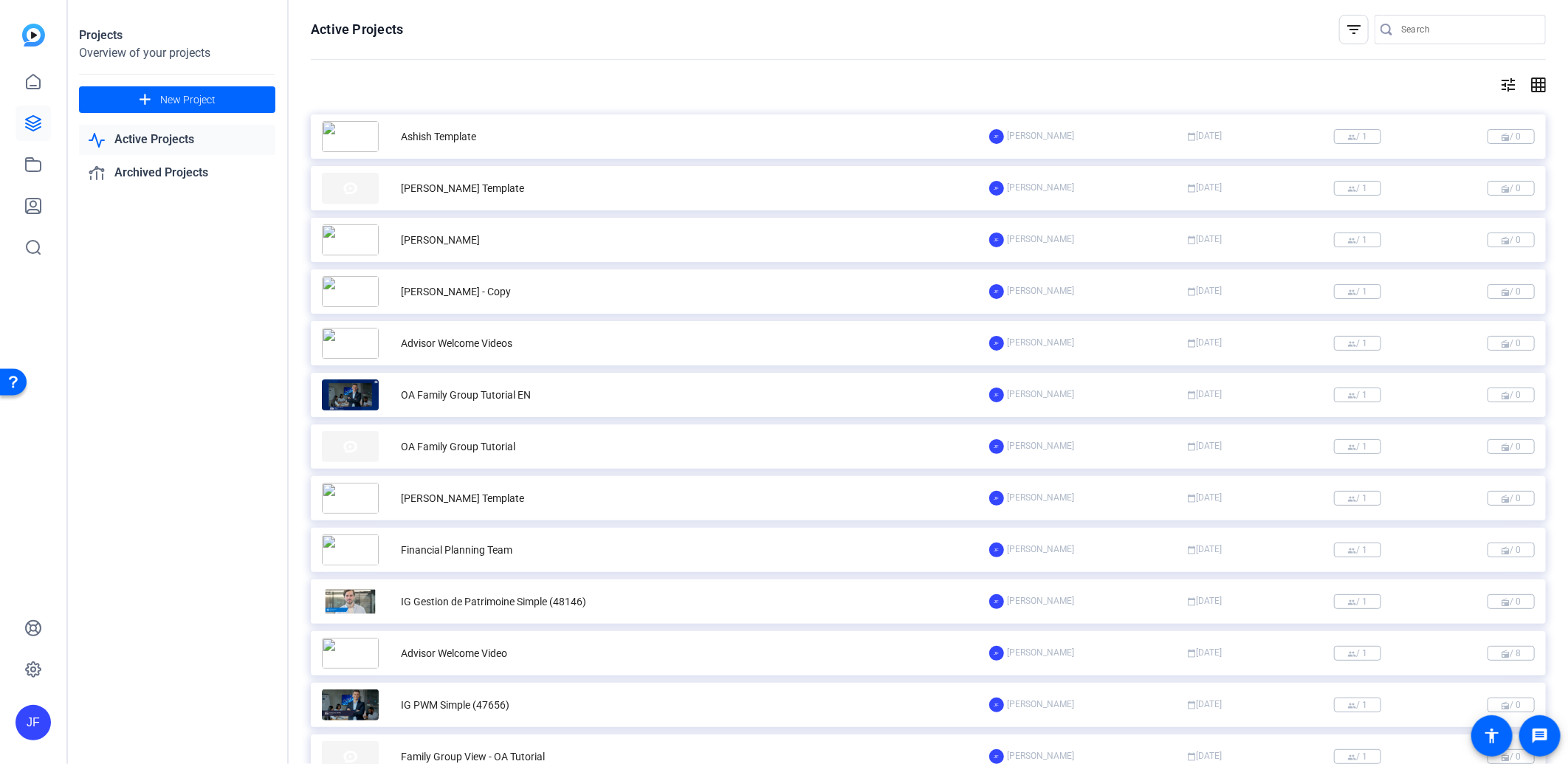
click at [1529, 83] on mat-icon "grid_on" at bounding box center [1537, 85] width 18 height 18
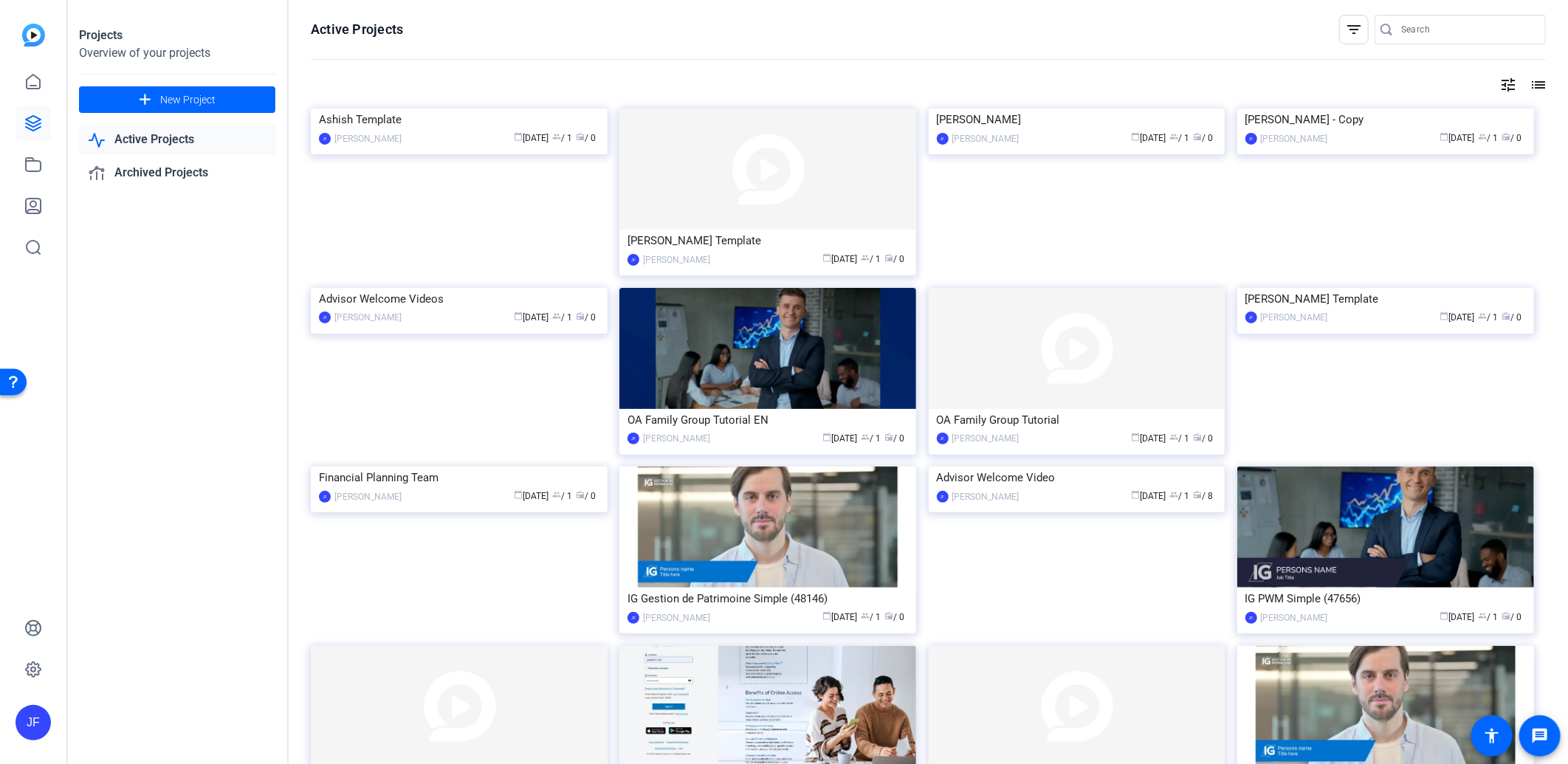
click at [1501, 81] on mat-icon "tune" at bounding box center [1509, 85] width 18 height 18
click at [1501, 81] on div at bounding box center [784, 382] width 1568 height 764
click at [154, 174] on link "Archived Projects" at bounding box center [177, 173] width 196 height 31
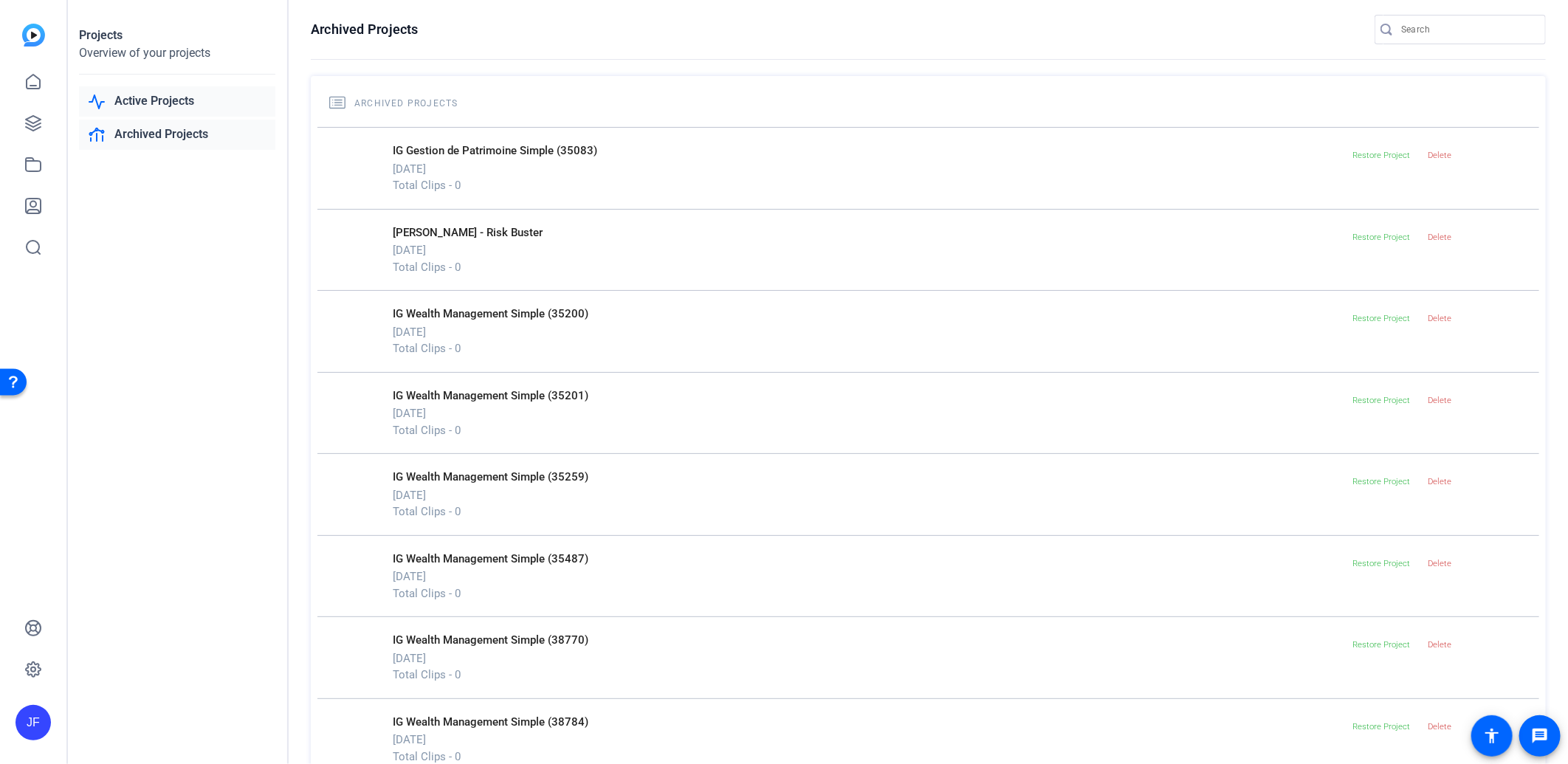
click at [174, 104] on link "Active Projects" at bounding box center [177, 102] width 196 height 31
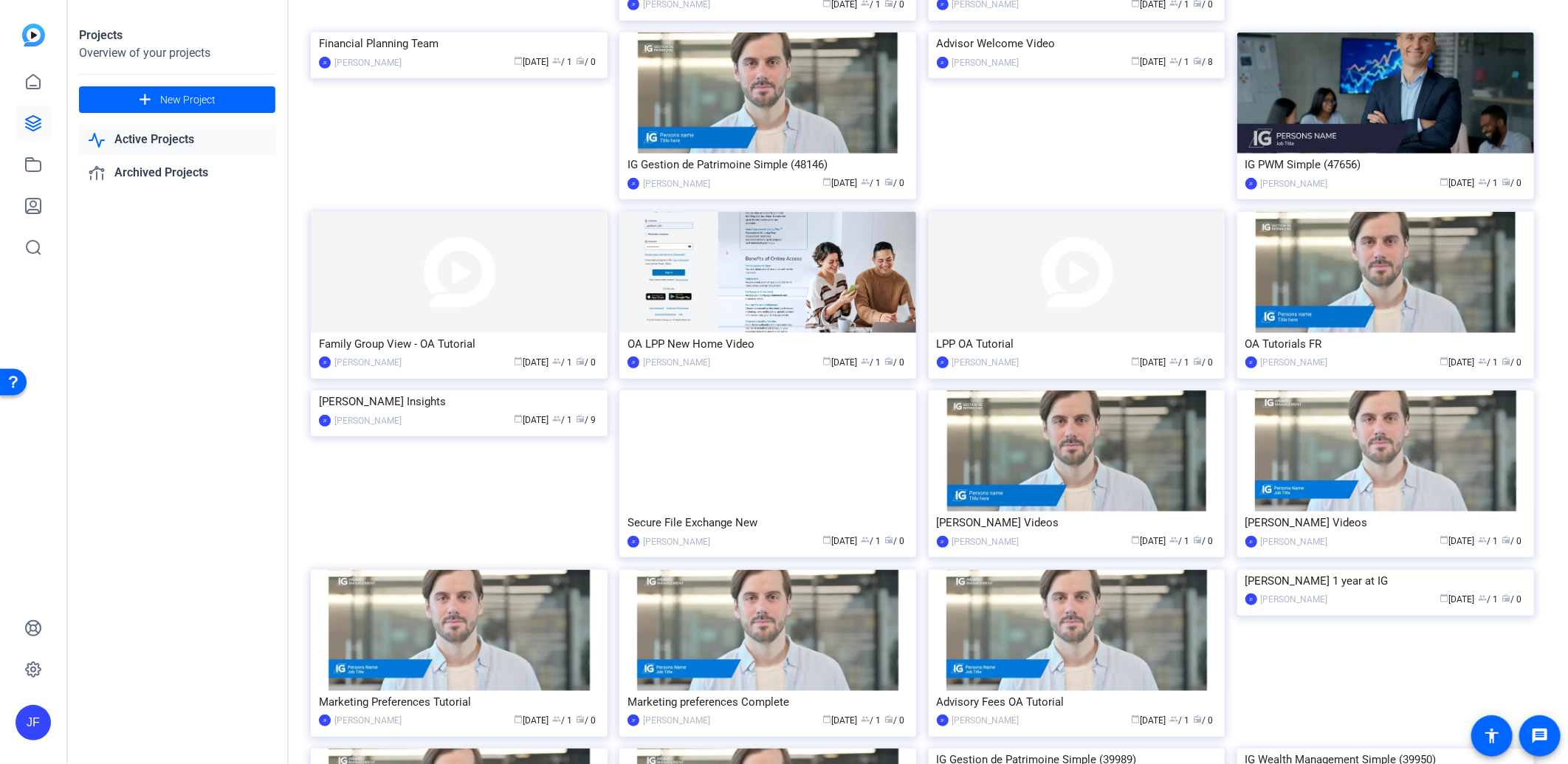
scroll to position [406, 0]
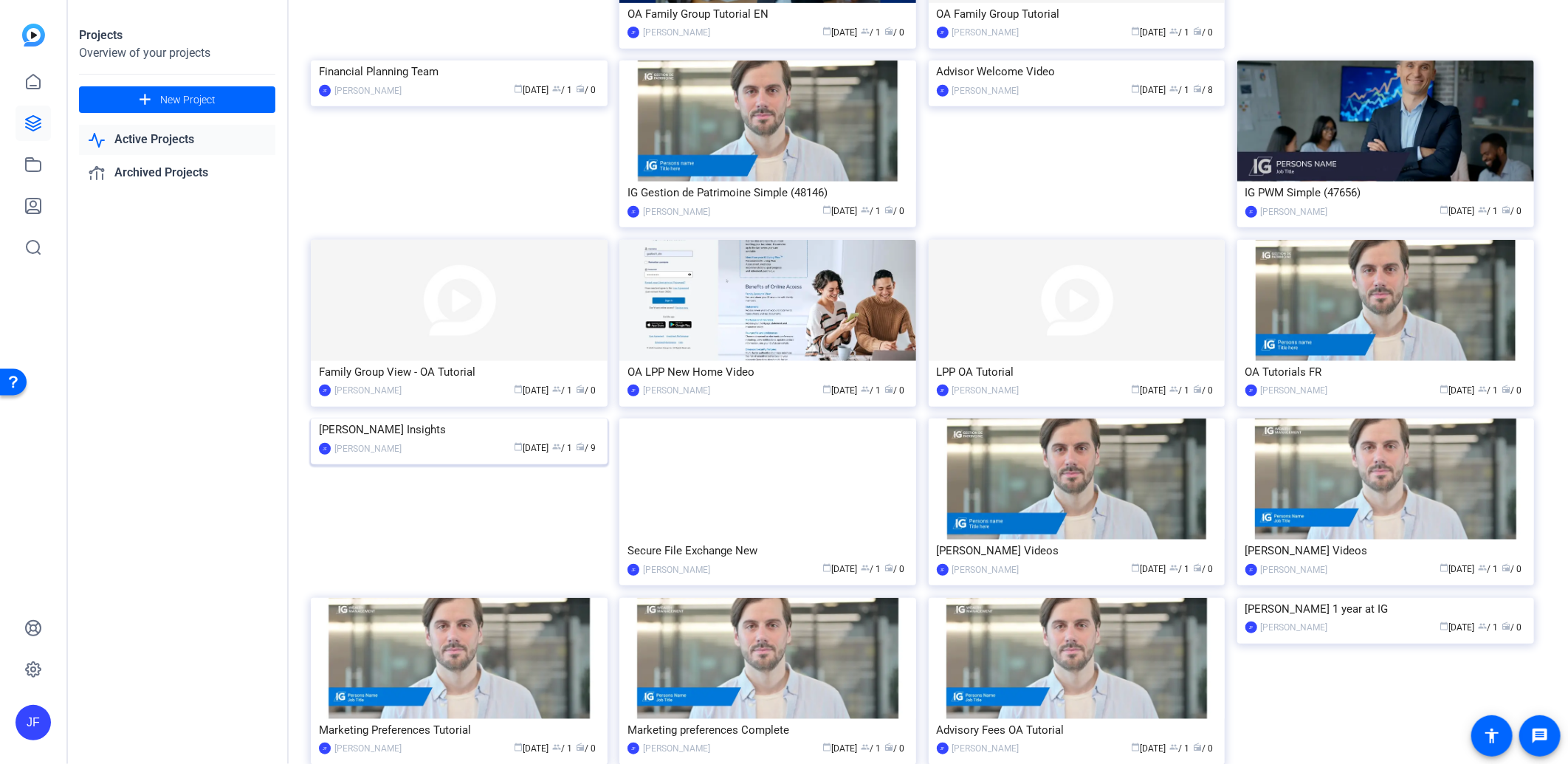
click at [519, 419] on img at bounding box center [459, 419] width 297 height 0
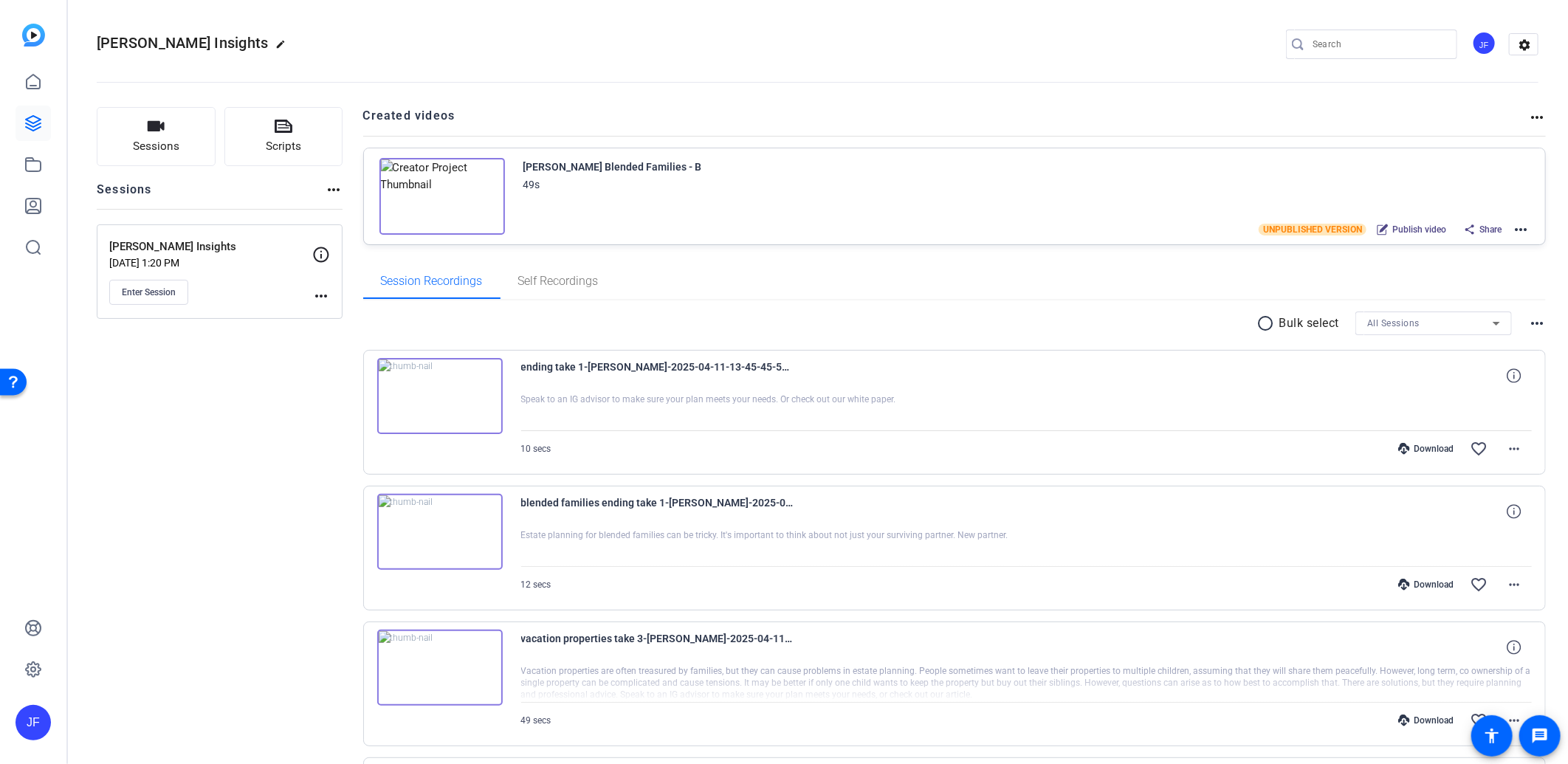
click at [1513, 228] on mat-icon "more_horiz" at bounding box center [1522, 230] width 18 height 18
click at [1469, 247] on span "Edit in Creator" at bounding box center [1460, 246] width 103 height 18
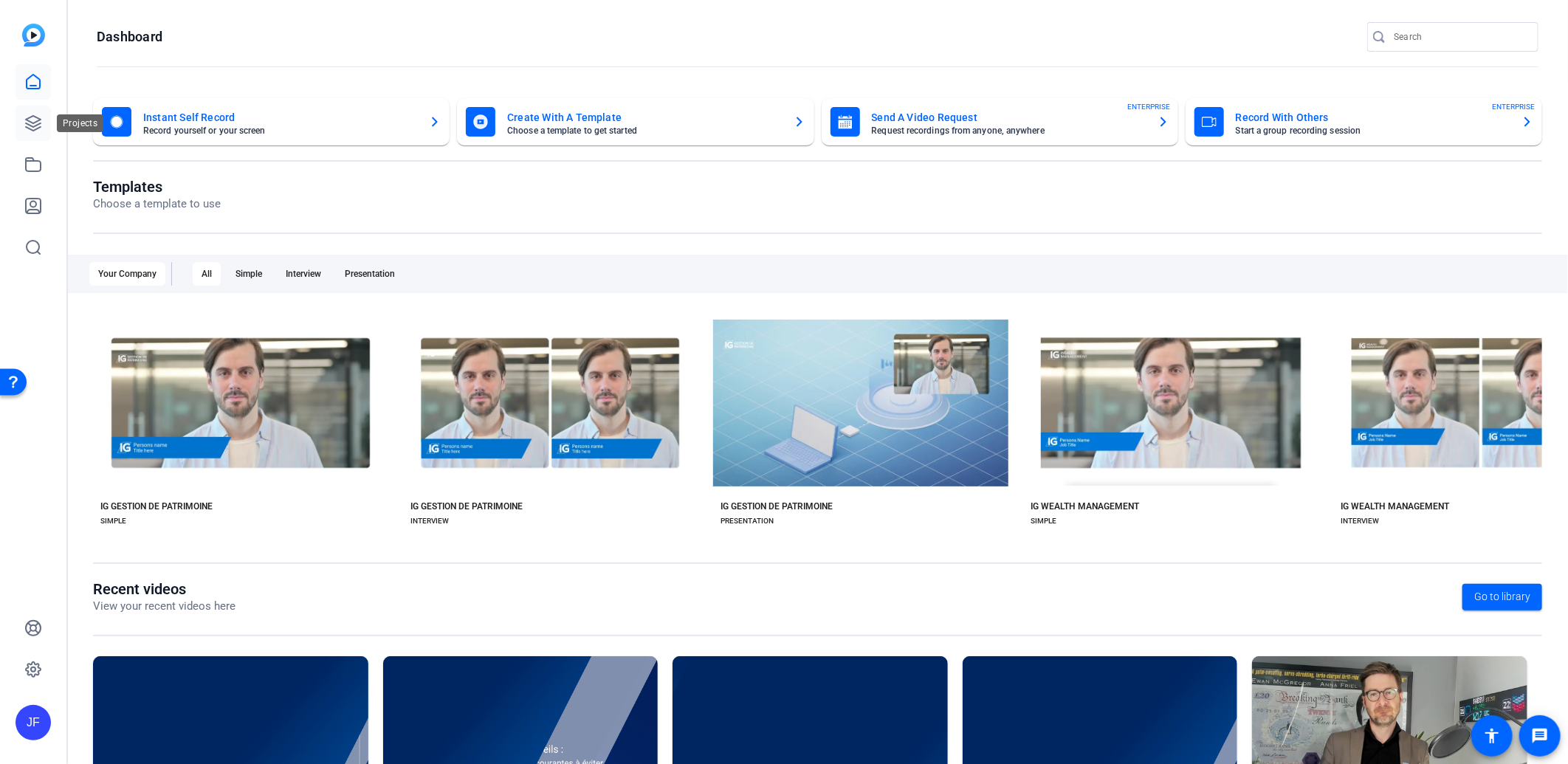
click at [31, 119] on icon at bounding box center [34, 123] width 18 height 18
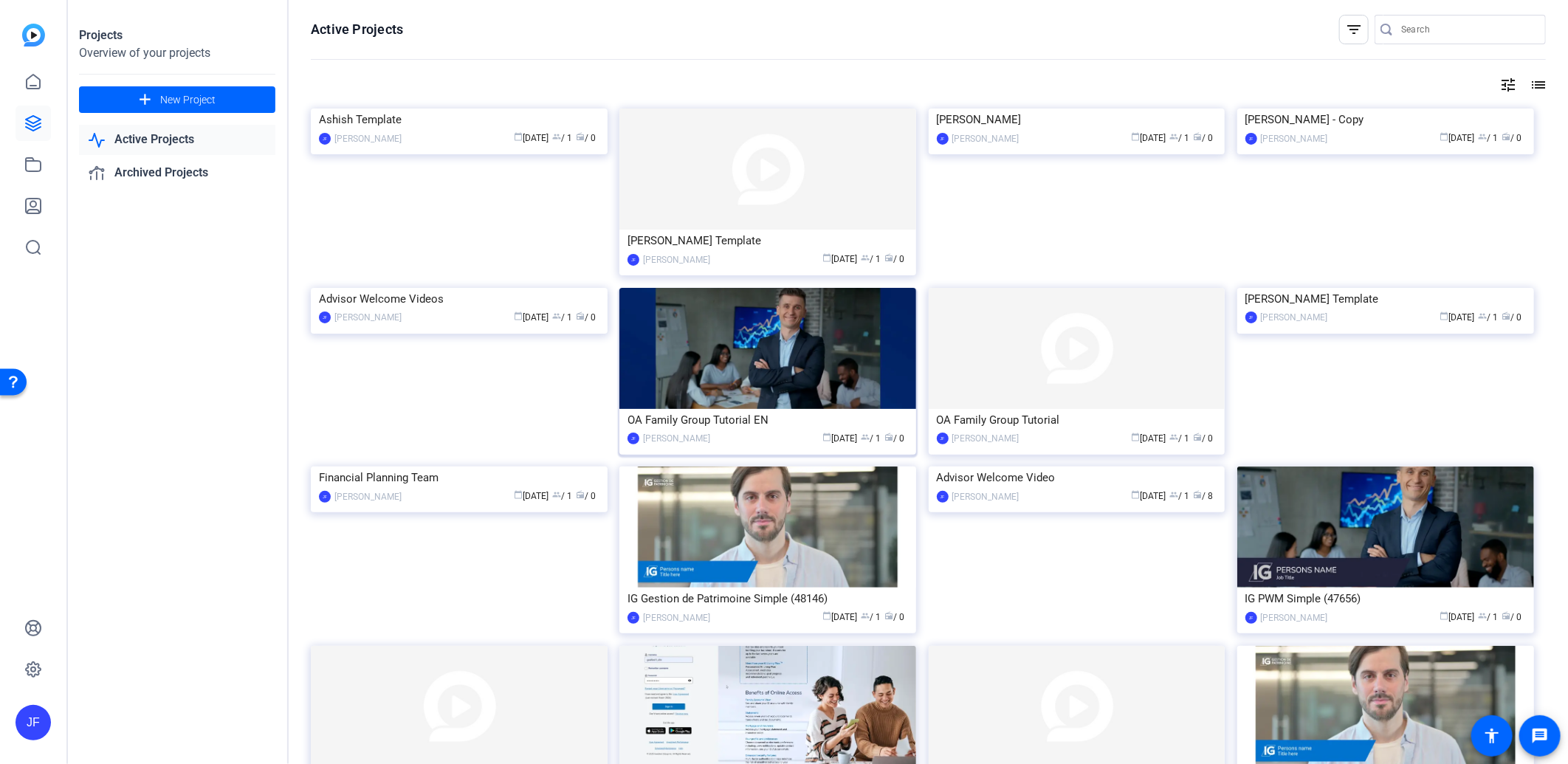
click at [803, 373] on img at bounding box center [767, 348] width 297 height 121
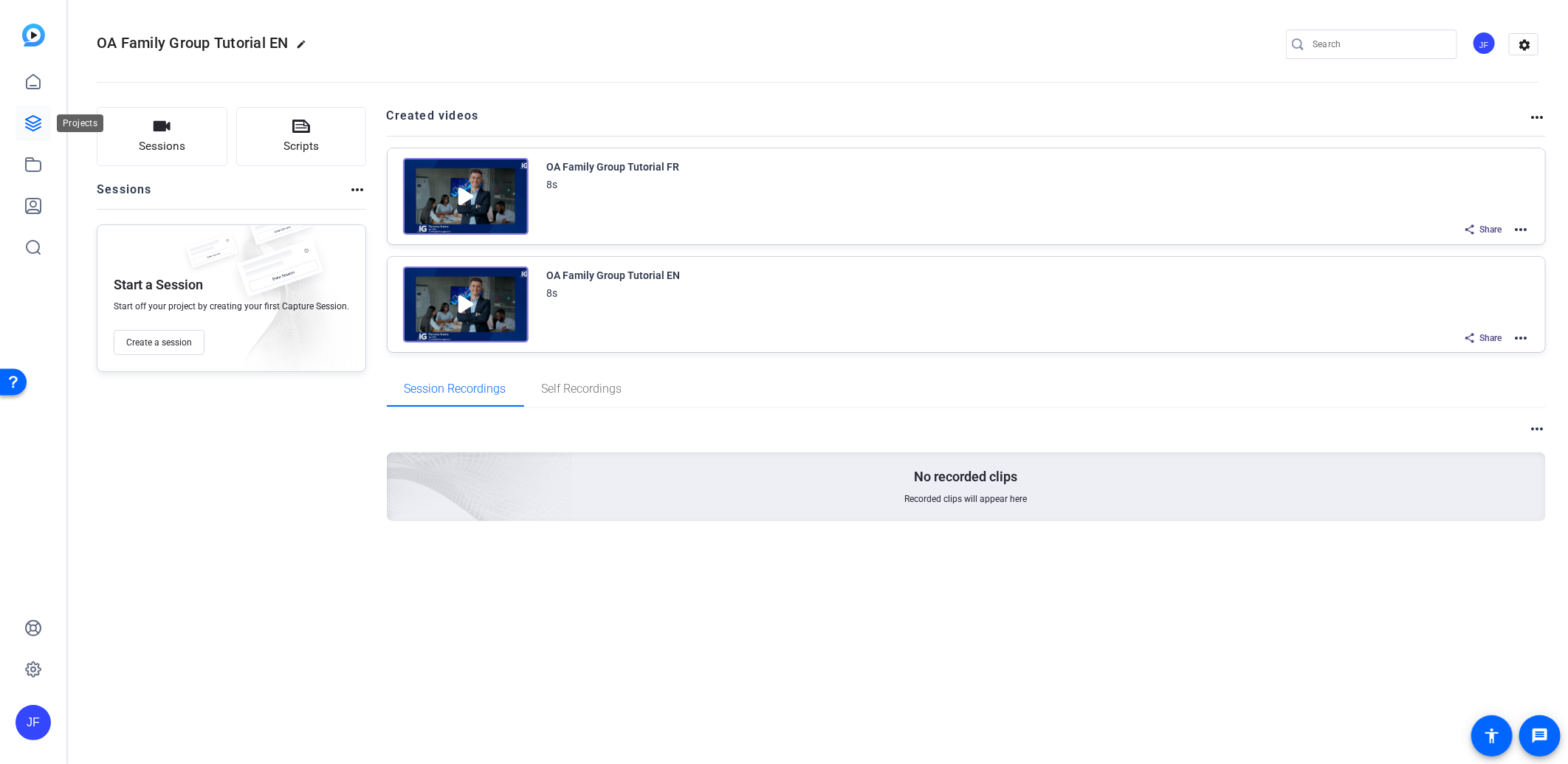
click at [33, 116] on icon at bounding box center [33, 123] width 15 height 15
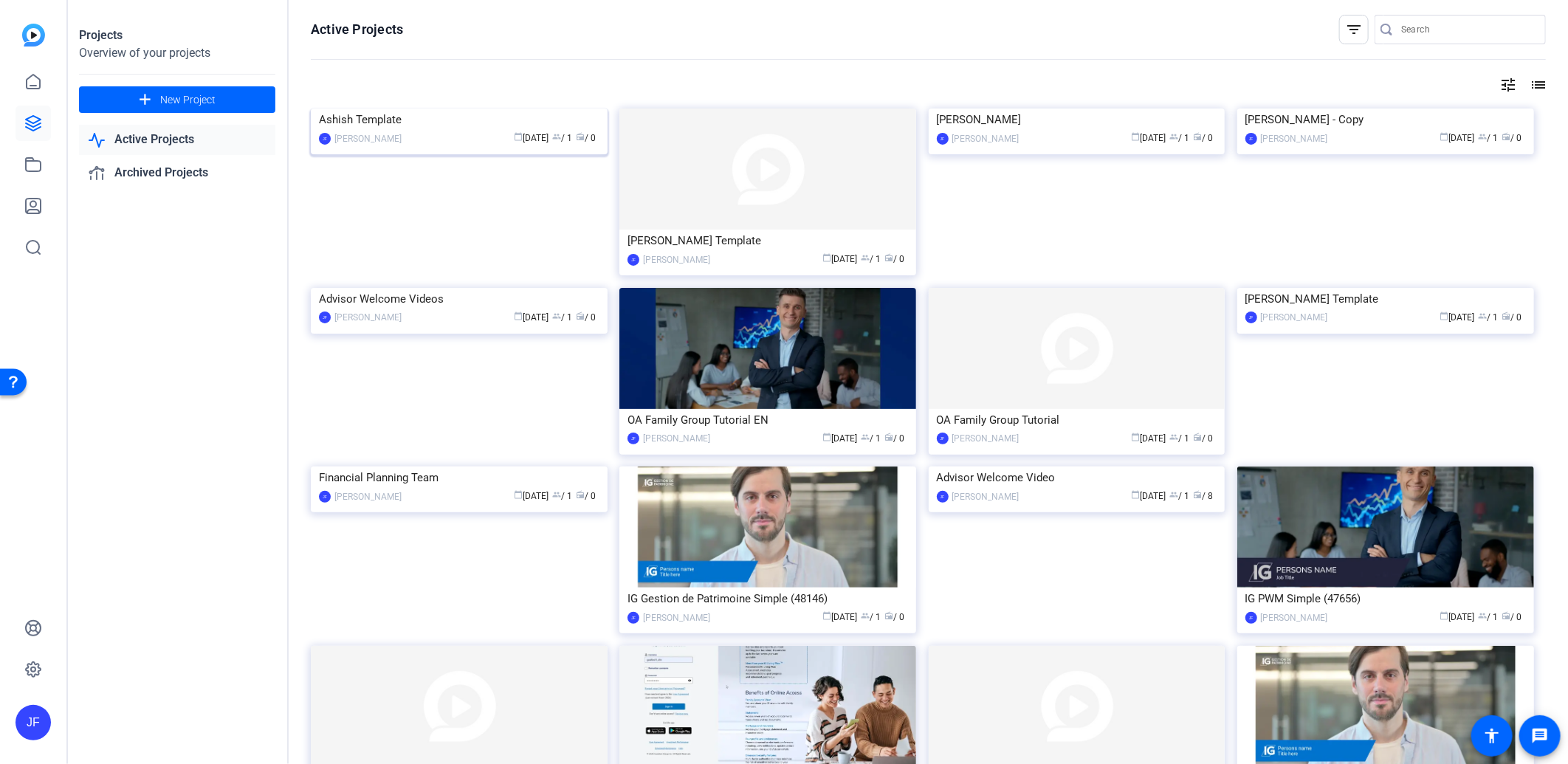
click at [407, 108] on img at bounding box center [459, 108] width 297 height 0
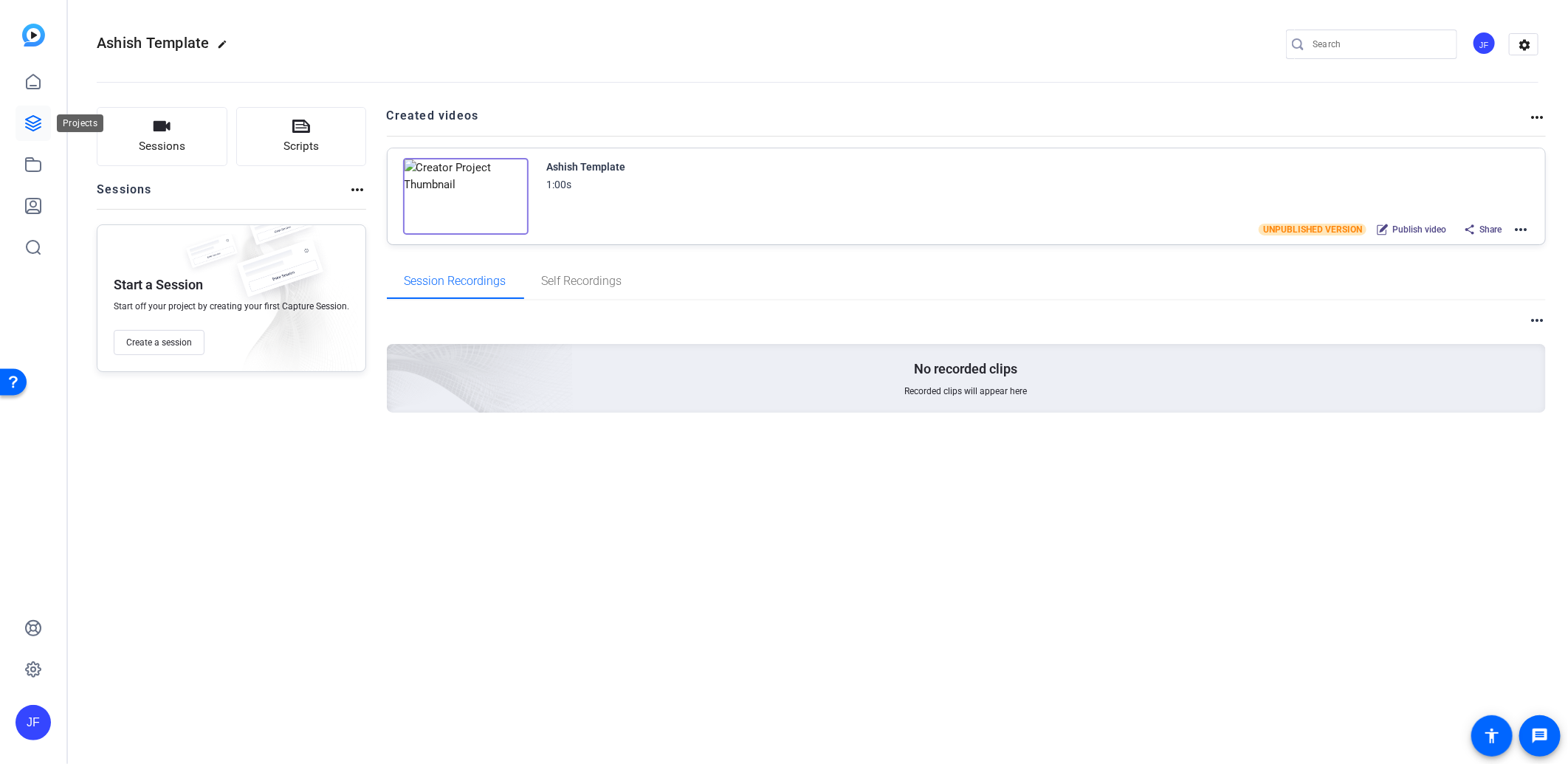
click at [19, 131] on link at bounding box center [34, 123] width 36 height 35
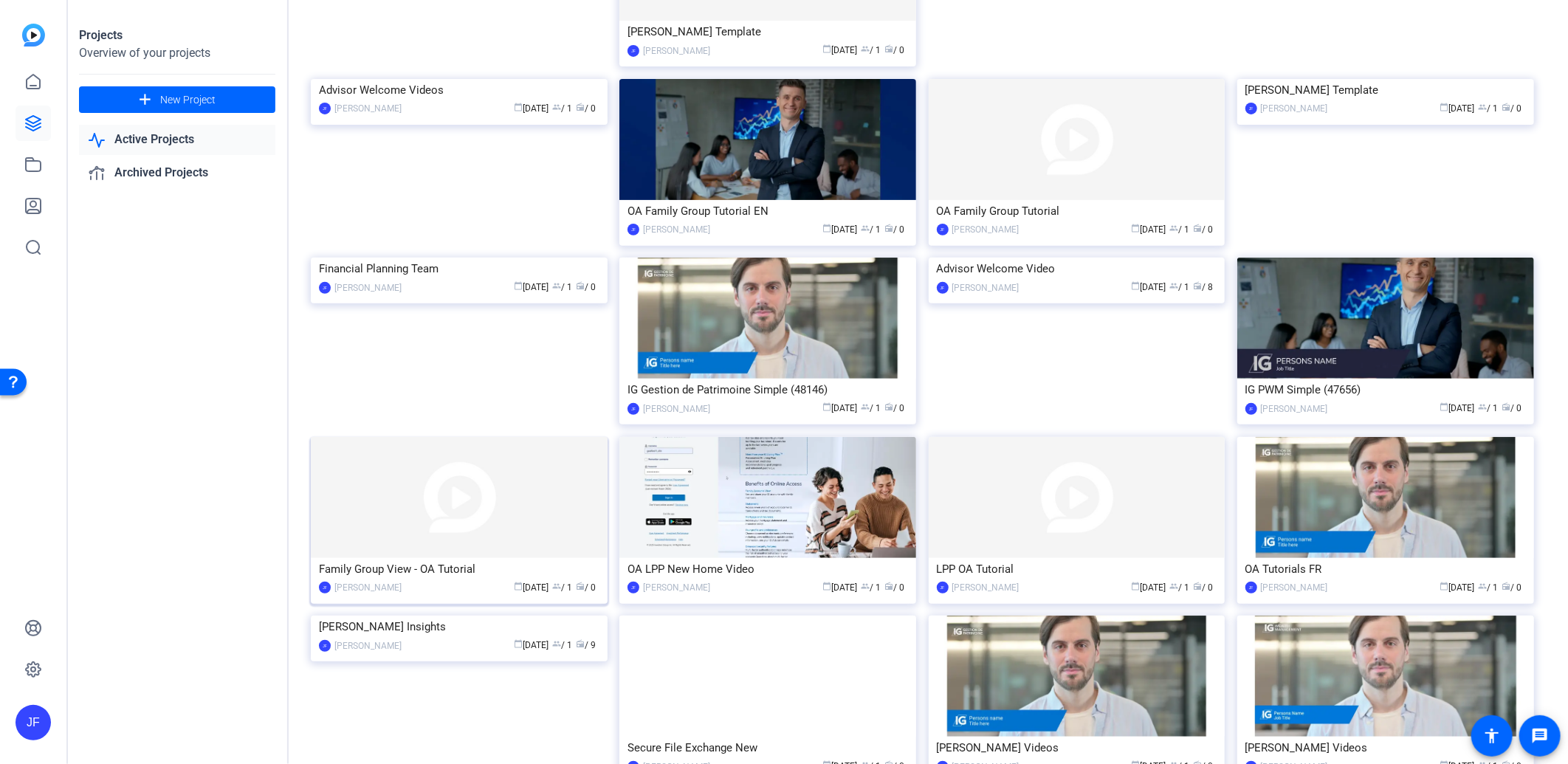
scroll to position [245, 0]
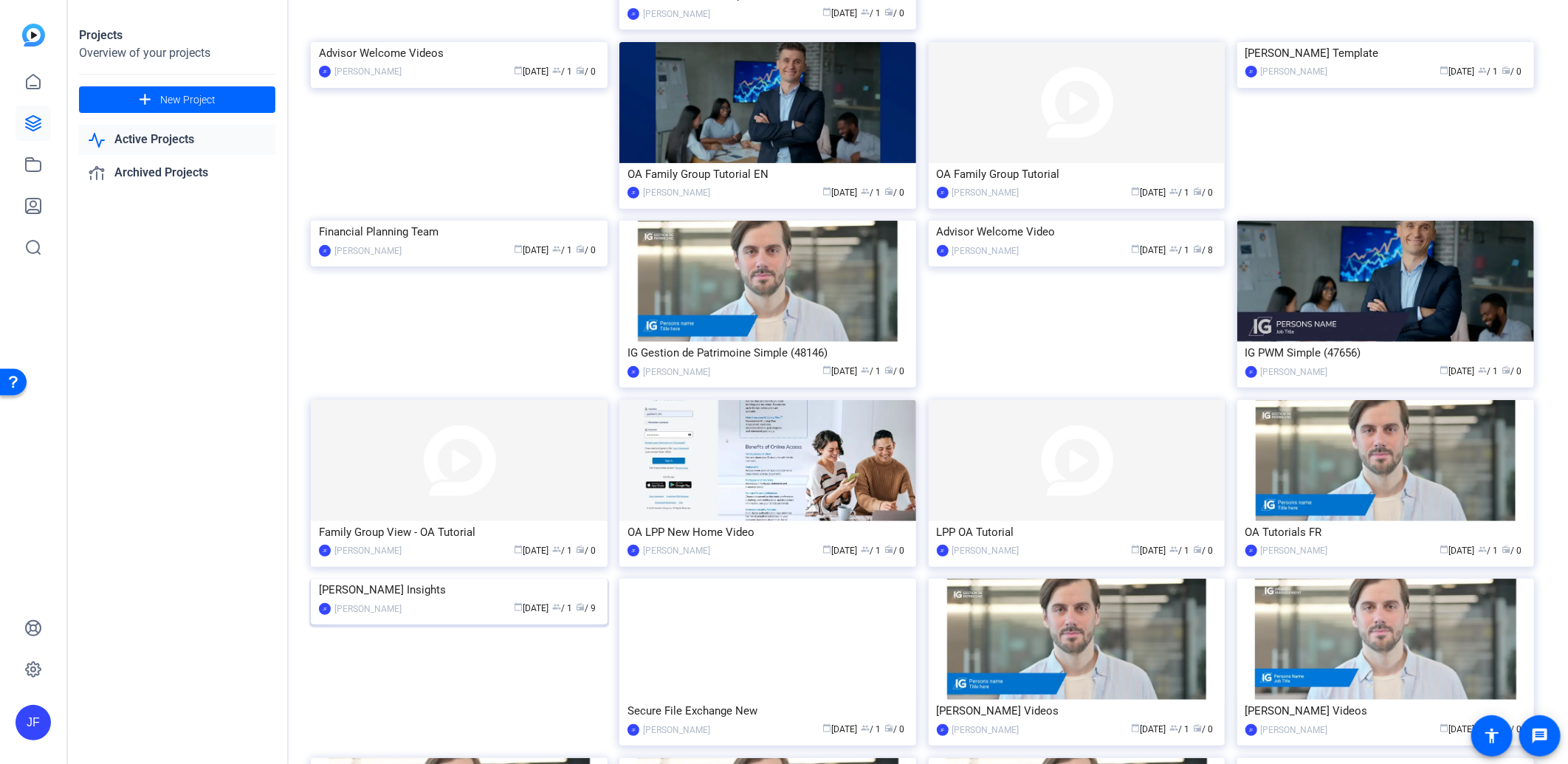
click at [483, 579] on img at bounding box center [459, 579] width 297 height 0
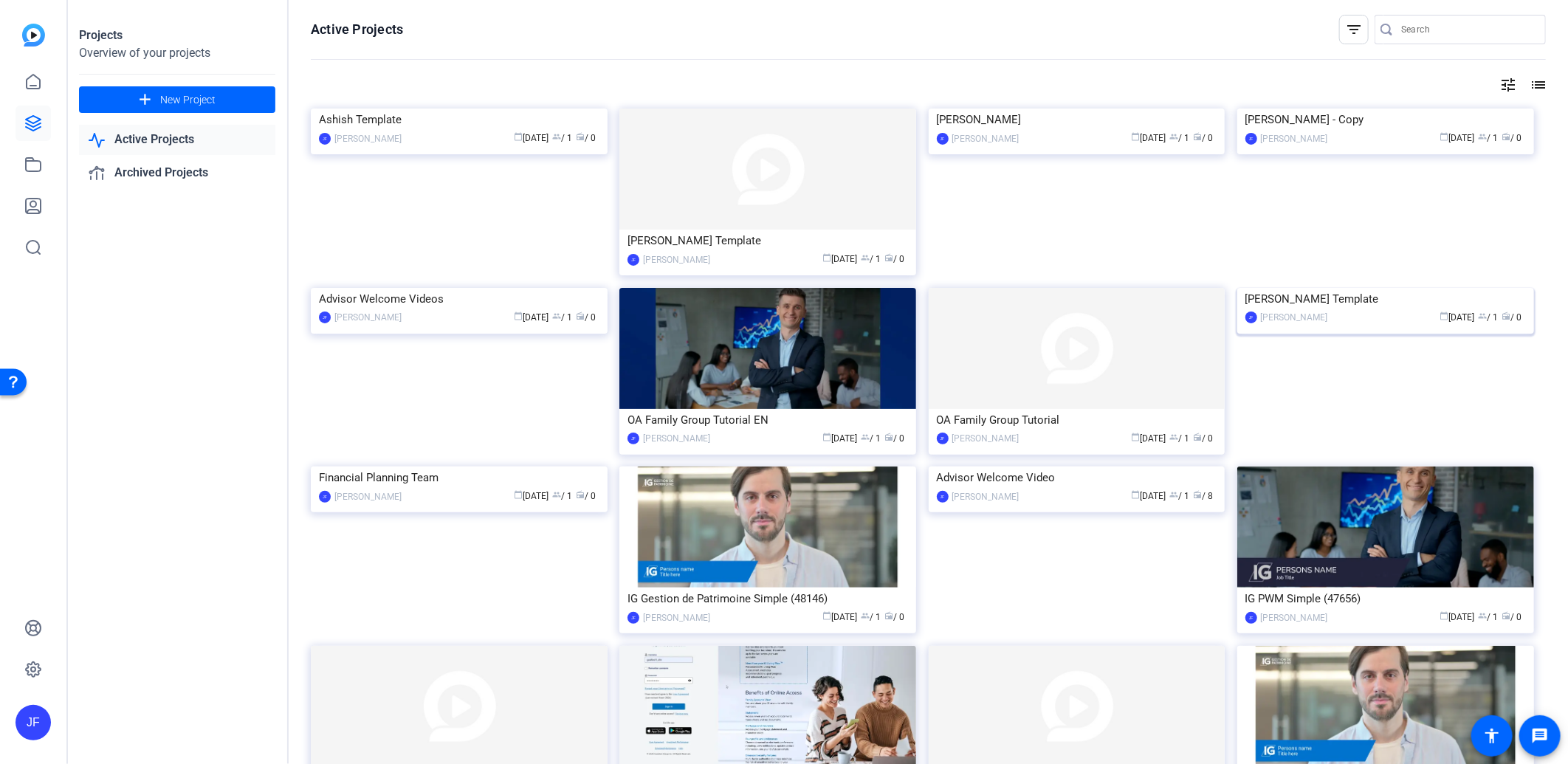
click at [1329, 288] on img at bounding box center [1386, 288] width 297 height 0
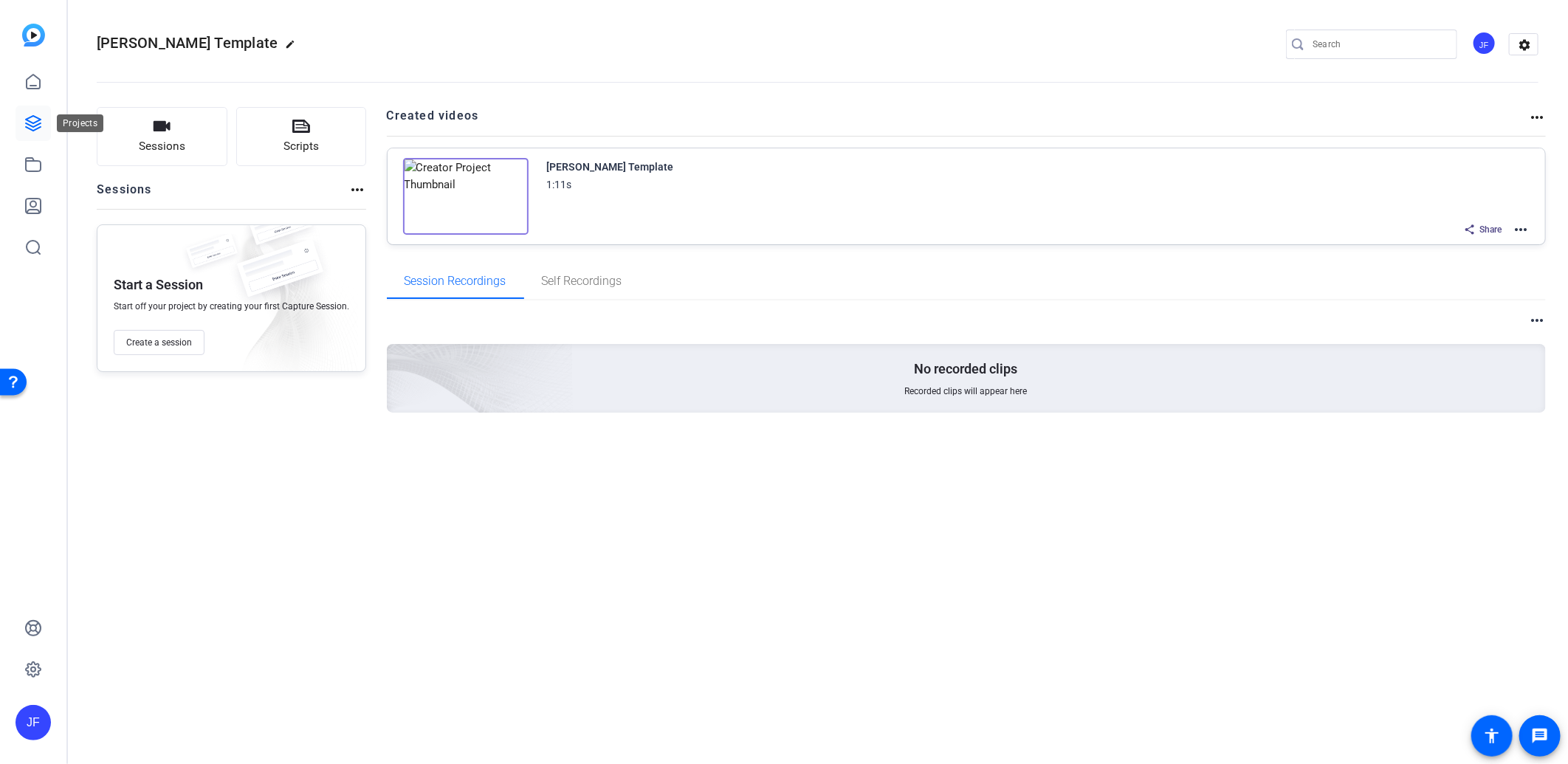
click at [25, 119] on icon at bounding box center [34, 123] width 18 height 18
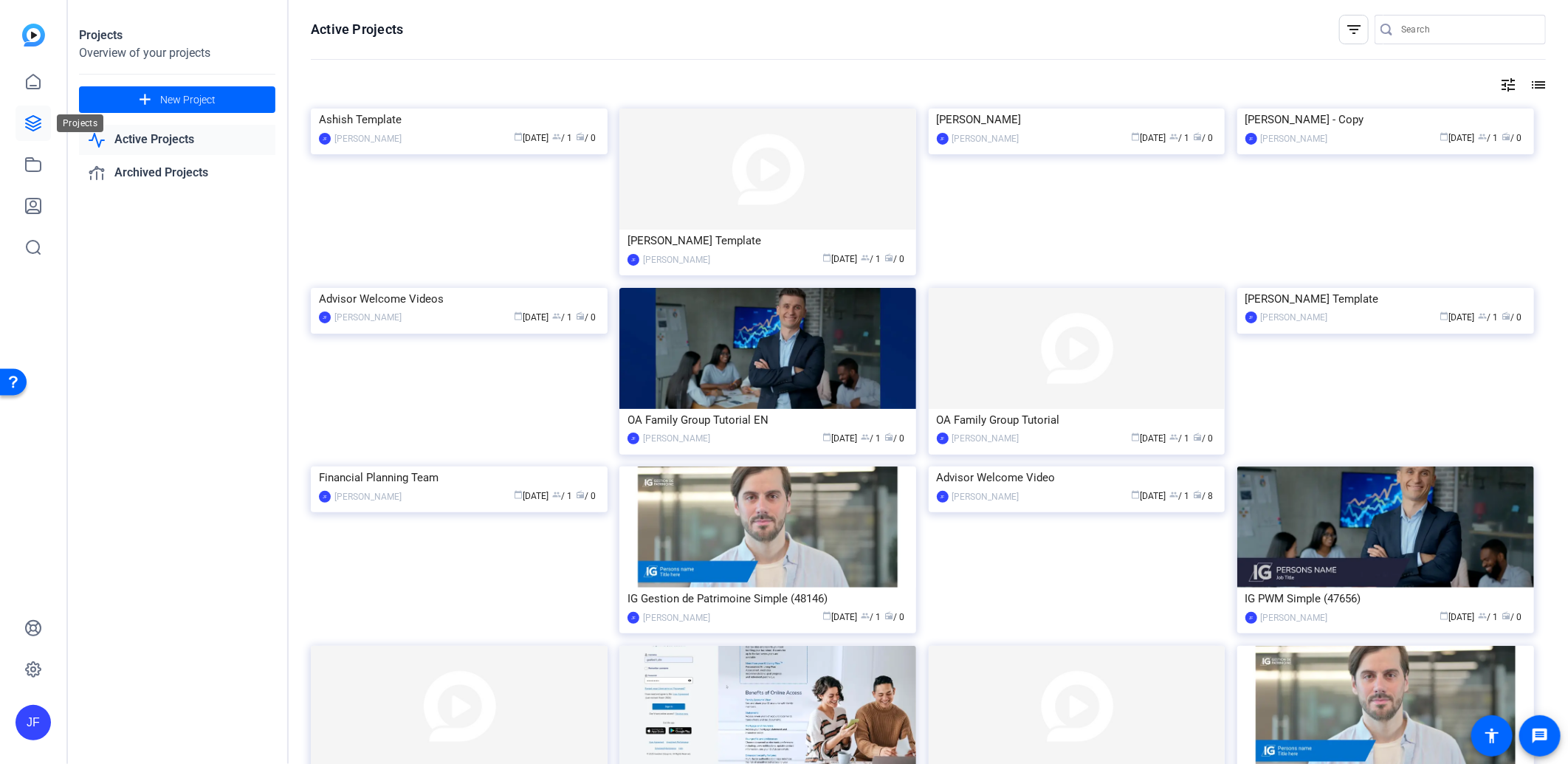
click at [27, 120] on icon at bounding box center [33, 123] width 15 height 15
click at [483, 466] on img at bounding box center [459, 466] width 297 height 0
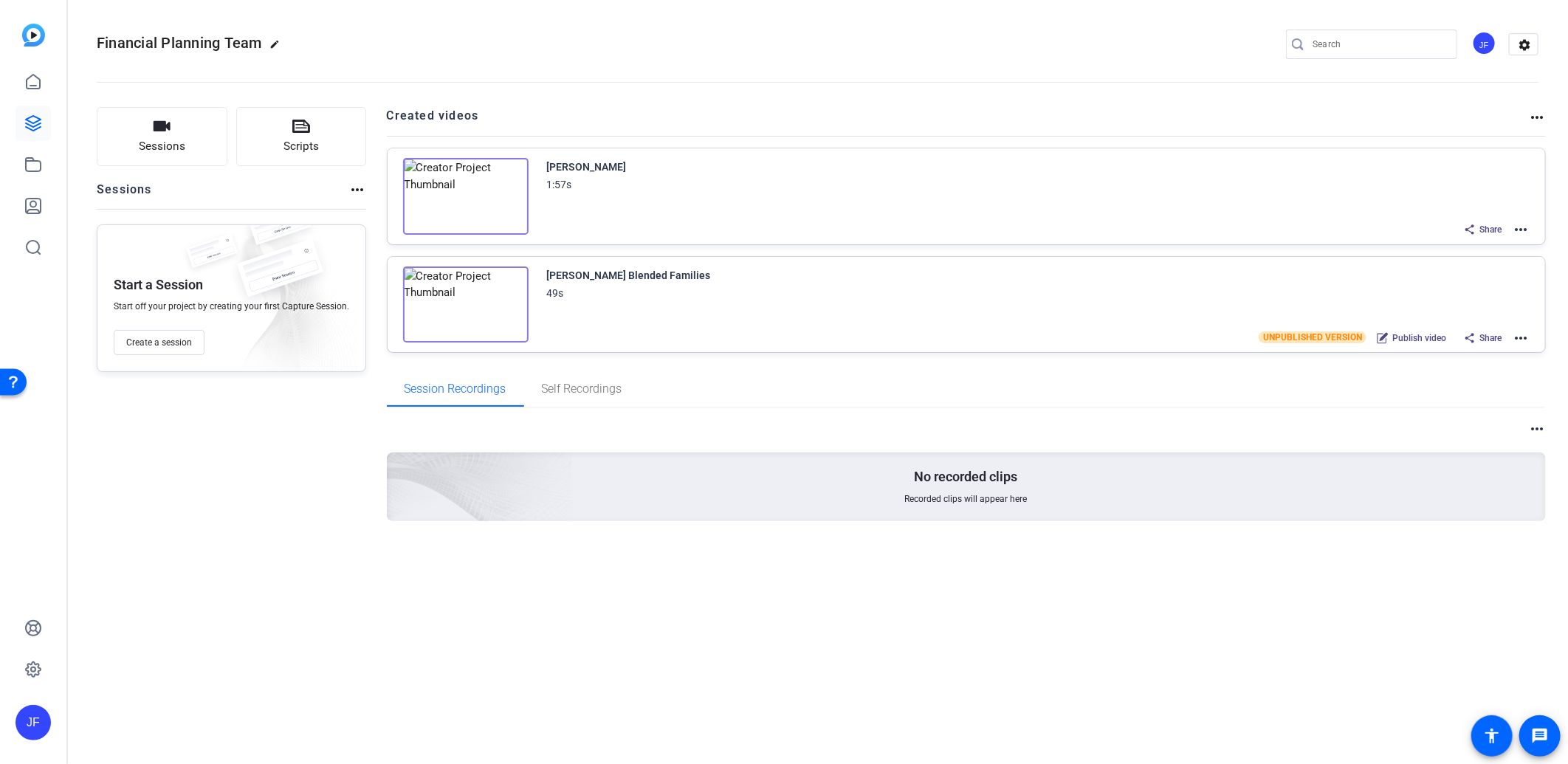
click at [1520, 332] on mat-icon "more_horiz" at bounding box center [1522, 338] width 18 height 18
click at [1495, 375] on span "Duplicate here" at bounding box center [1467, 373] width 103 height 18
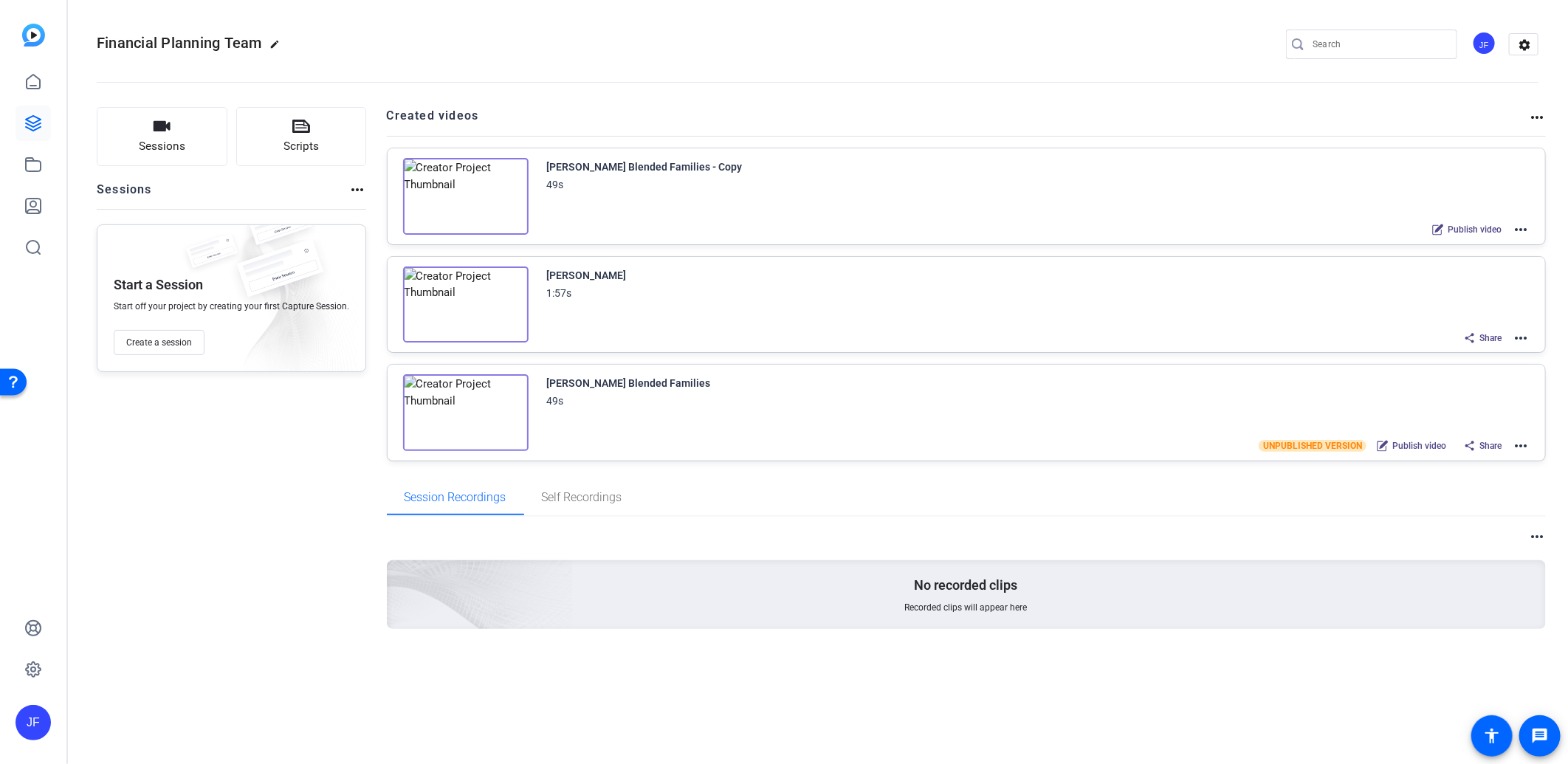
click at [1523, 231] on mat-icon "more_horiz" at bounding box center [1522, 230] width 18 height 18
drag, startPoint x: 1258, startPoint y: 351, endPoint x: 1280, endPoint y: 345, distance: 22.8
click at [1263, 349] on div at bounding box center [784, 382] width 1568 height 764
click at [1517, 339] on mat-icon "more_horiz" at bounding box center [1522, 338] width 18 height 18
click at [1249, 307] on div at bounding box center [784, 382] width 1568 height 764
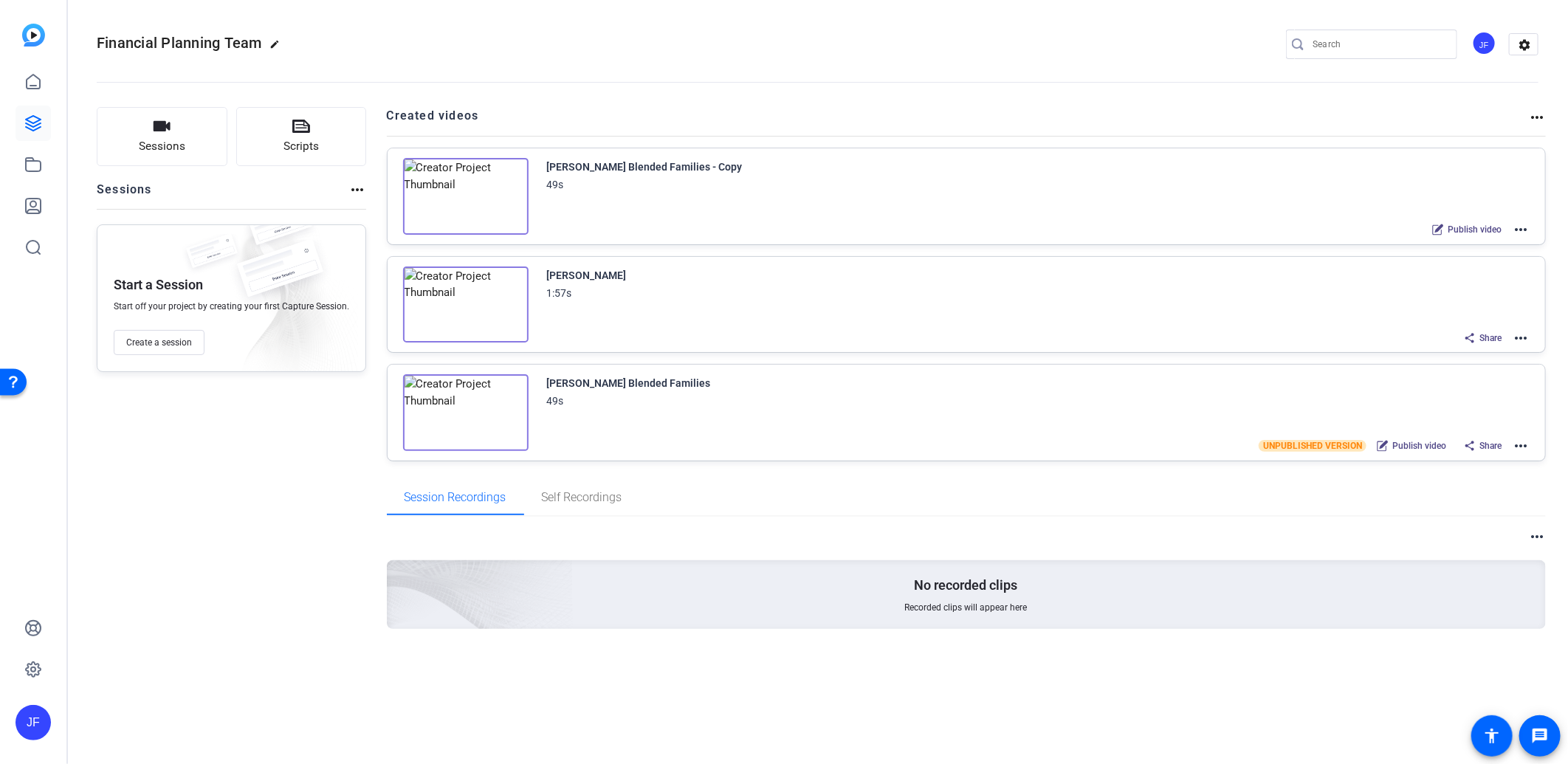
click at [1527, 227] on mat-icon "more_horiz" at bounding box center [1522, 230] width 18 height 18
click at [1473, 245] on span "Edit in Creator" at bounding box center [1467, 246] width 103 height 18
